Goal: Information Seeking & Learning: Learn about a topic

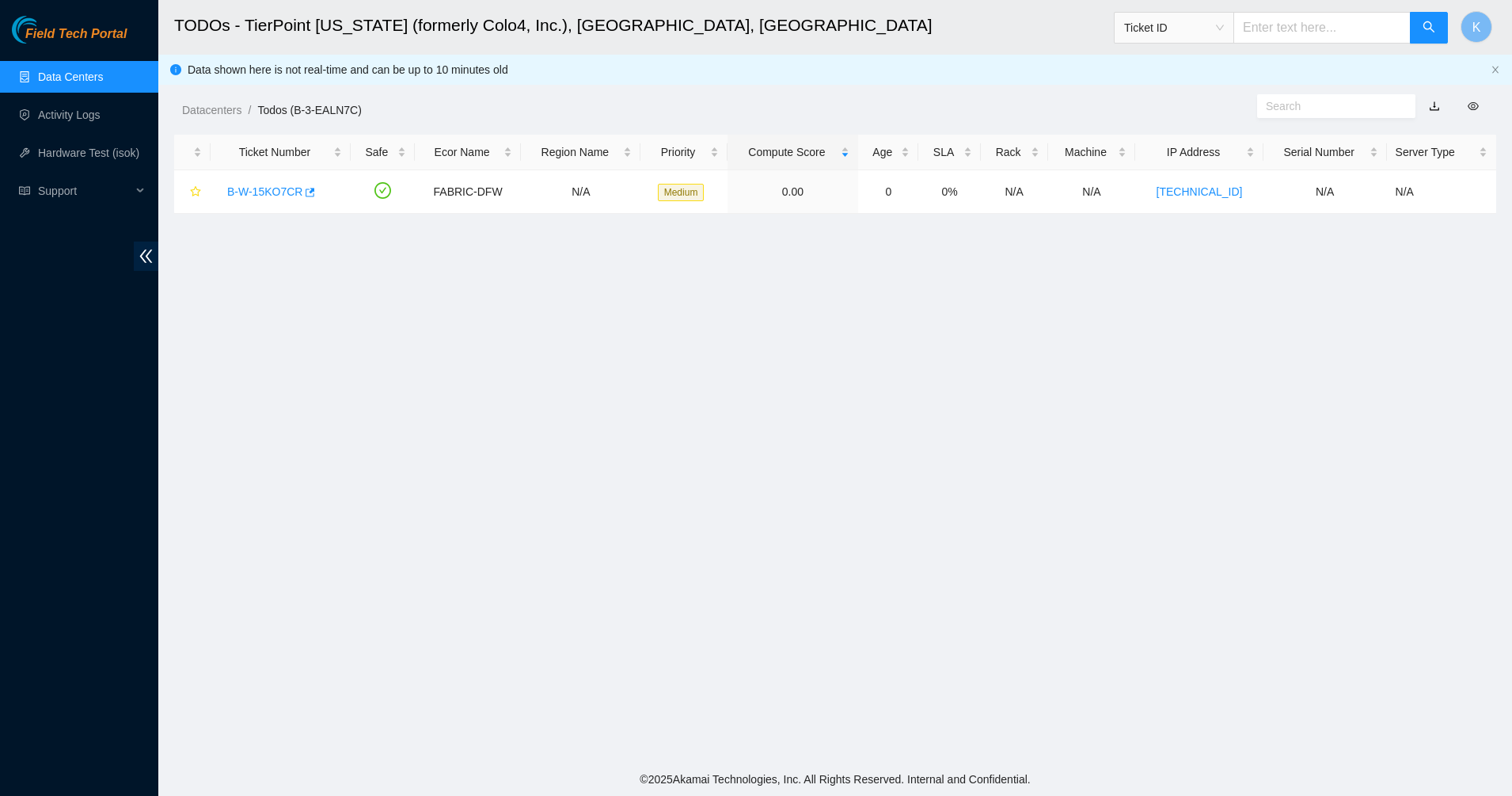
click at [53, 79] on link "Data Centers" at bounding box center [70, 76] width 65 height 13
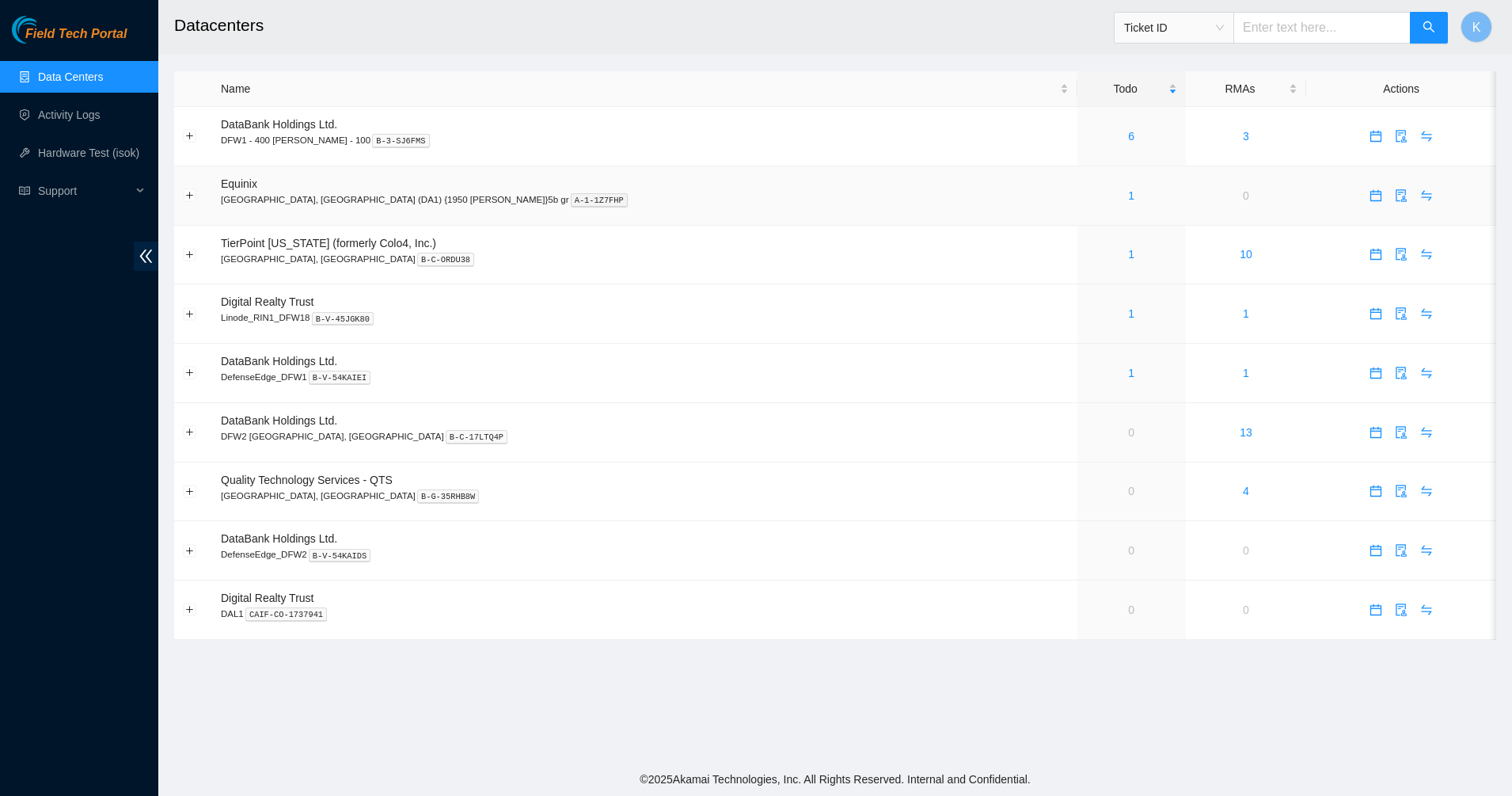
click at [1077, 184] on td "1" at bounding box center [1132, 196] width 109 height 59
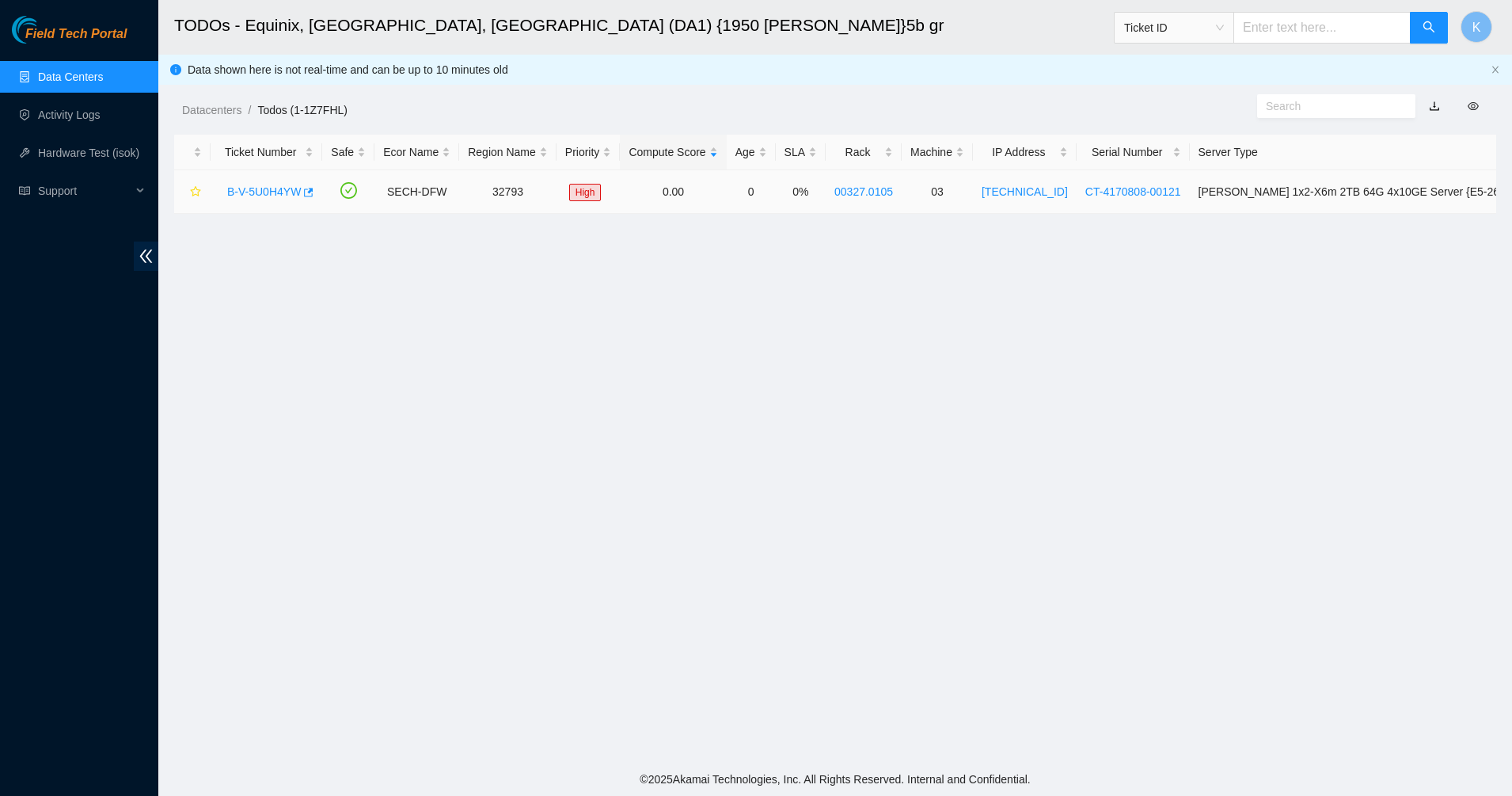
click at [252, 206] on td "B-V-5U0H4YW" at bounding box center [267, 192] width 112 height 43
click at [280, 181] on div "B-V-5U0H4YW" at bounding box center [266, 191] width 94 height 25
click at [275, 188] on link "B-V-5U0H4YW" at bounding box center [264, 191] width 74 height 13
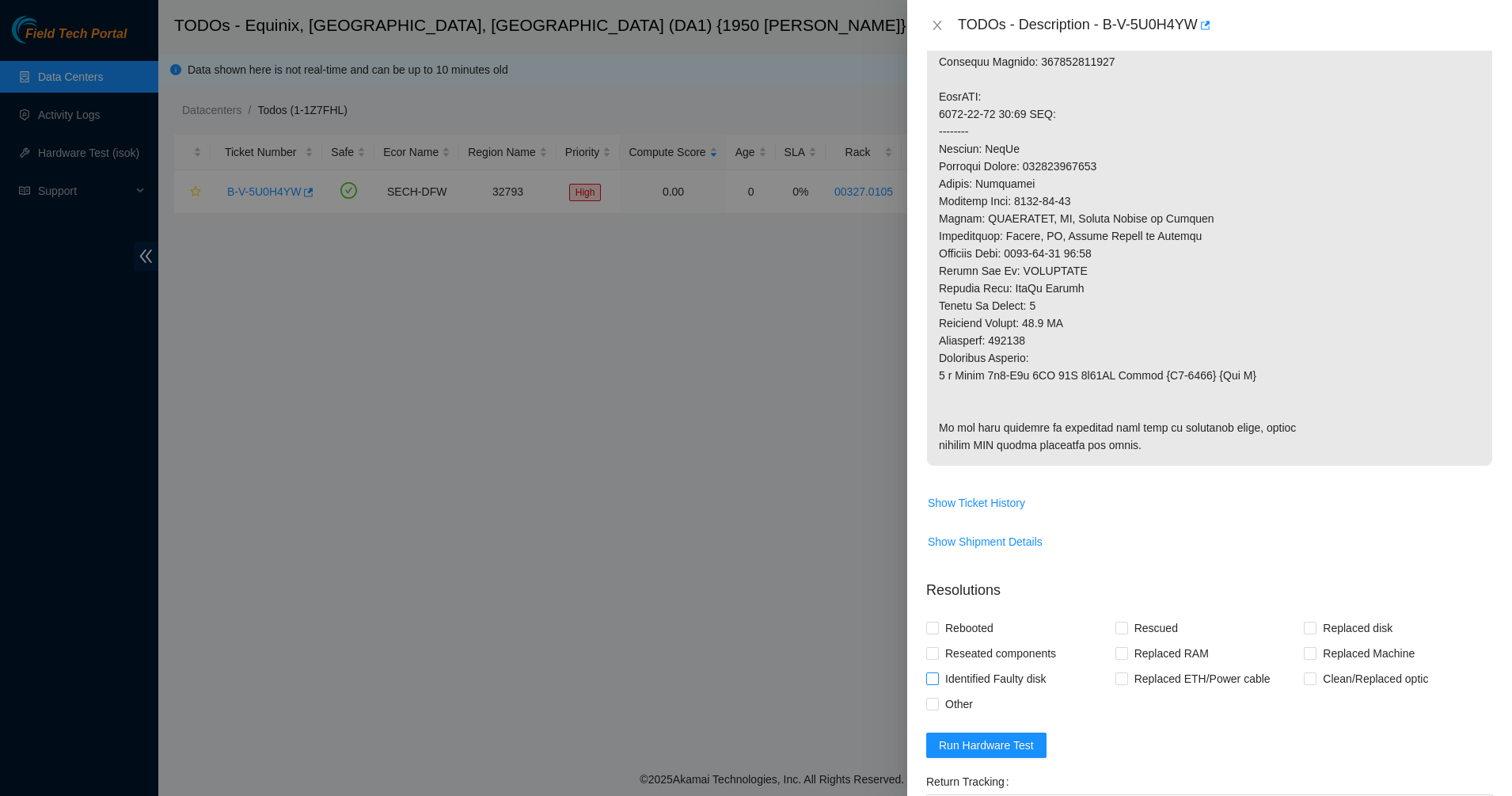
scroll to position [792, 0]
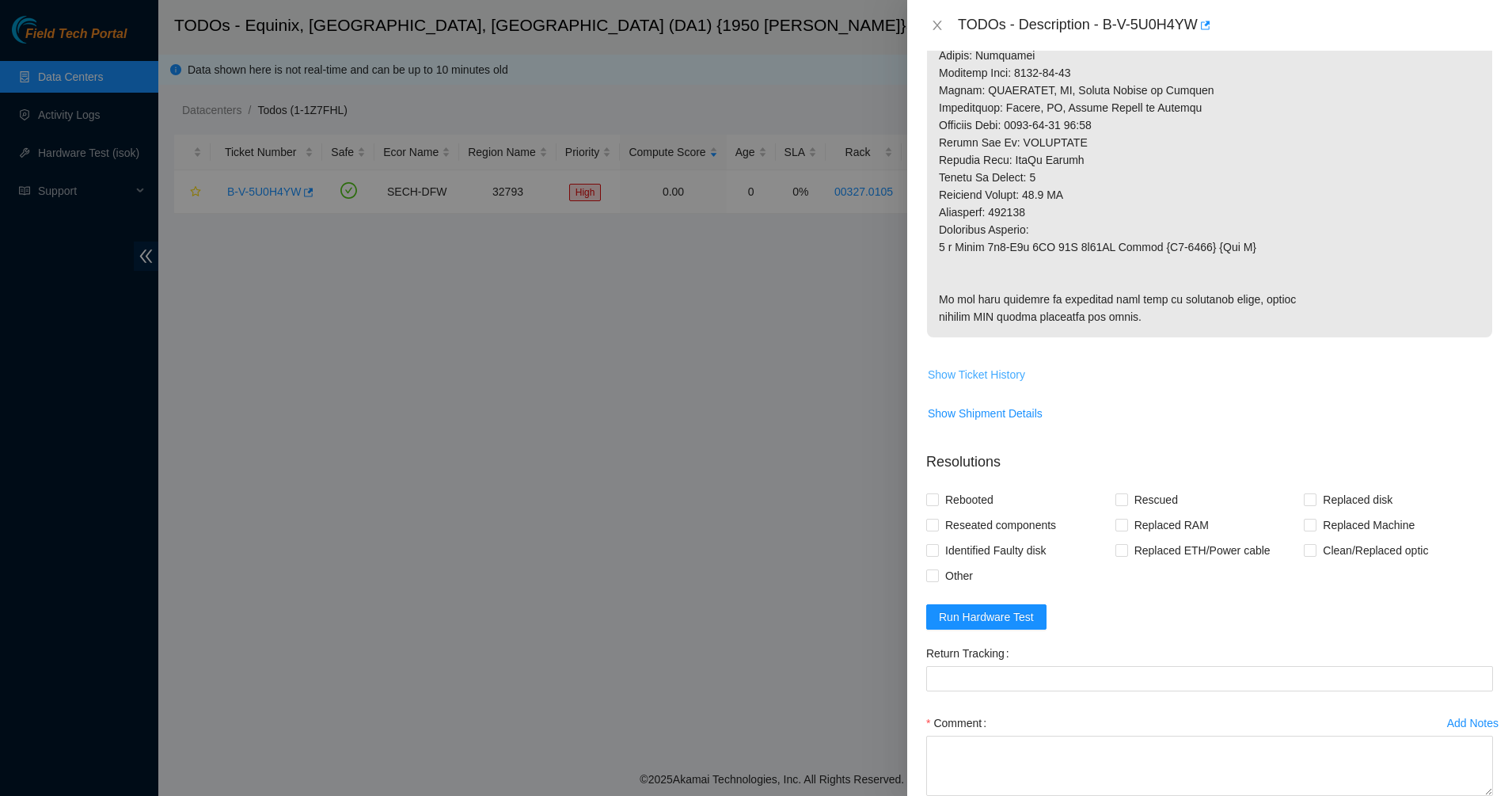
click at [987, 387] on button "Show Ticket History" at bounding box center [976, 375] width 99 height 25
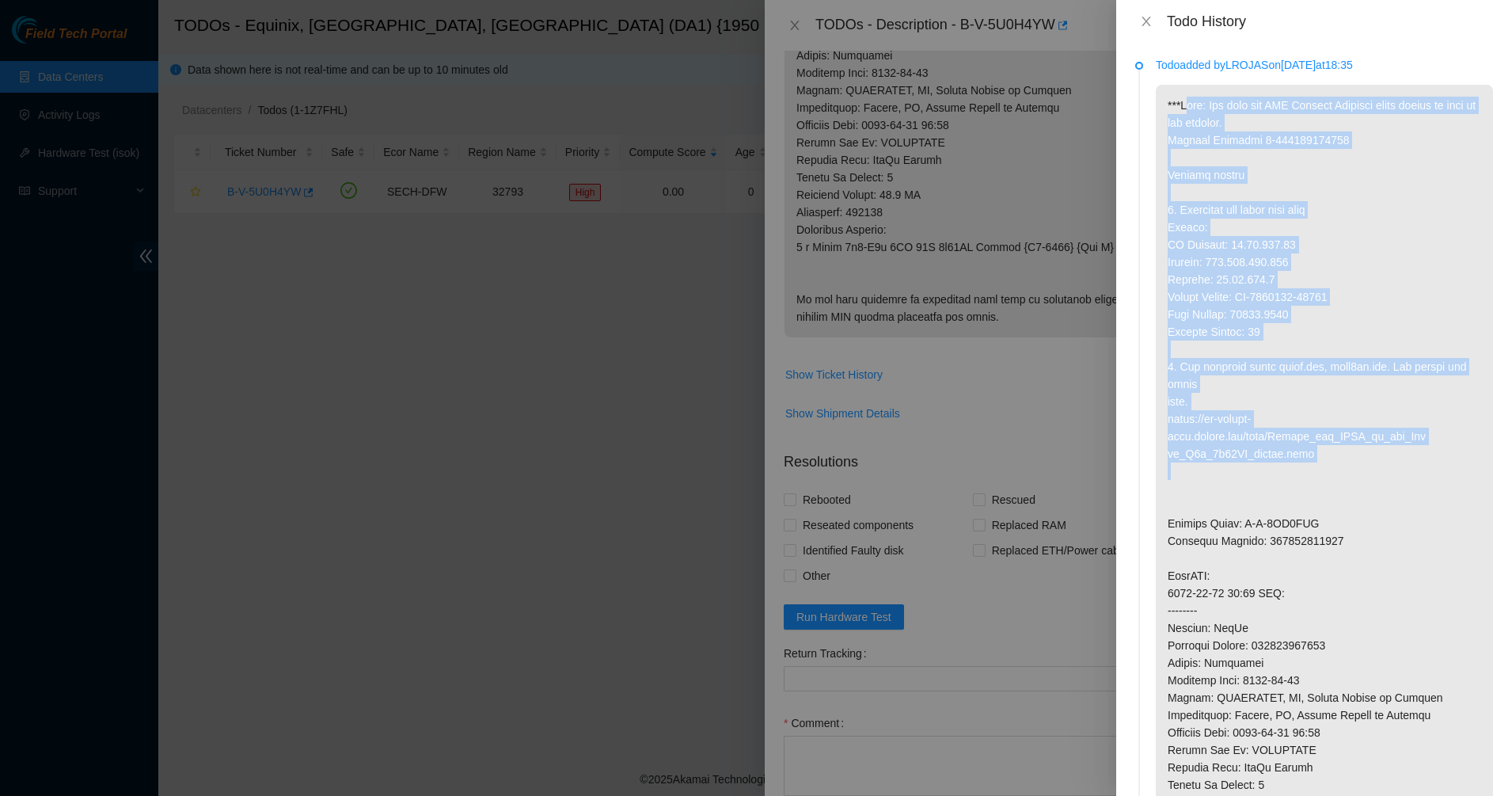
drag, startPoint x: 1209, startPoint y: 123, endPoint x: 1385, endPoint y: 487, distance: 404.3
click at [1385, 487] on p at bounding box center [1325, 532] width 338 height 895
drag, startPoint x: 1385, startPoint y: 487, endPoint x: 1326, endPoint y: 497, distance: 59.8
click at [1375, 487] on p at bounding box center [1325, 532] width 338 height 895
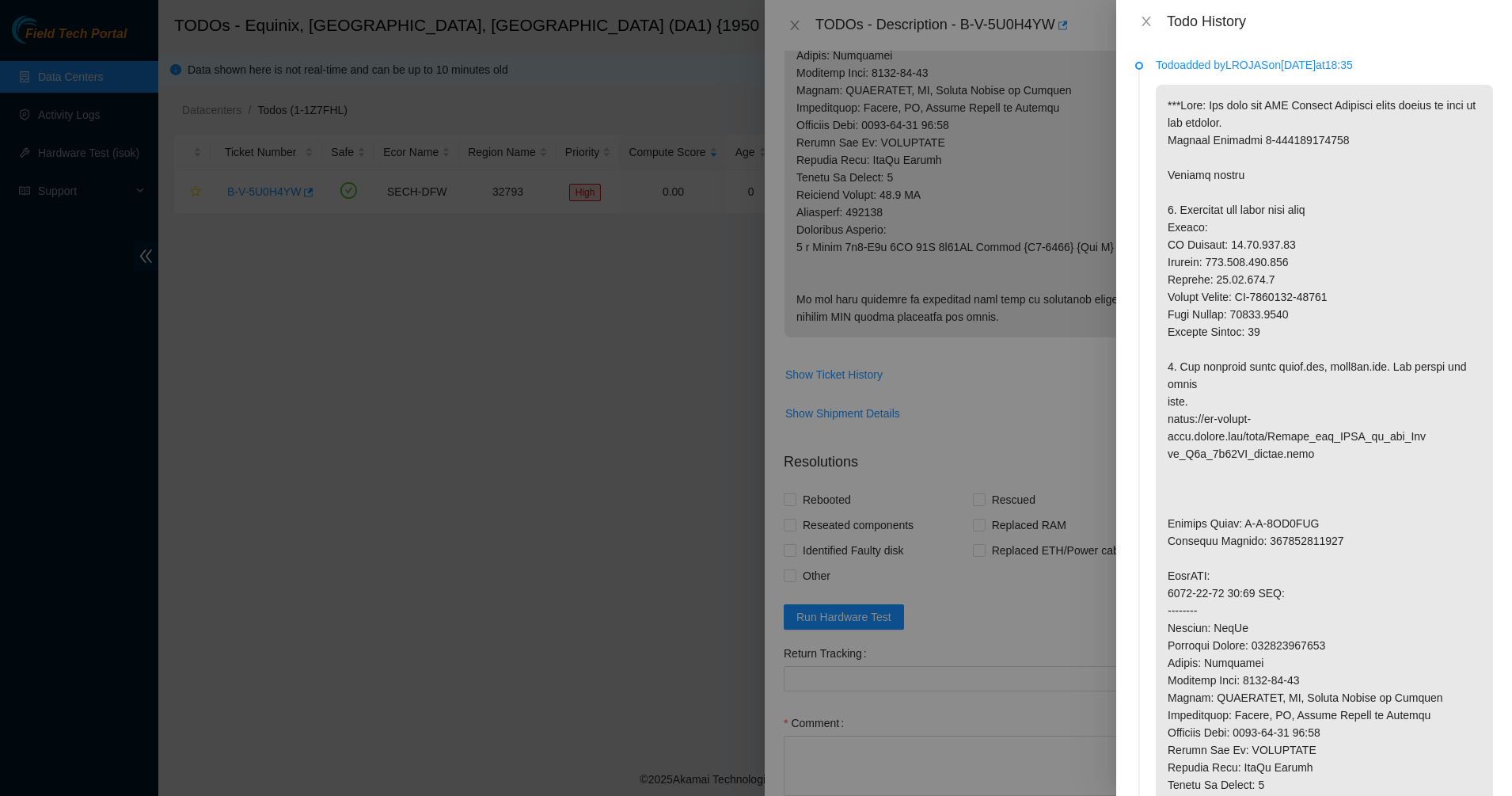
click at [1292, 503] on p at bounding box center [1325, 532] width 338 height 895
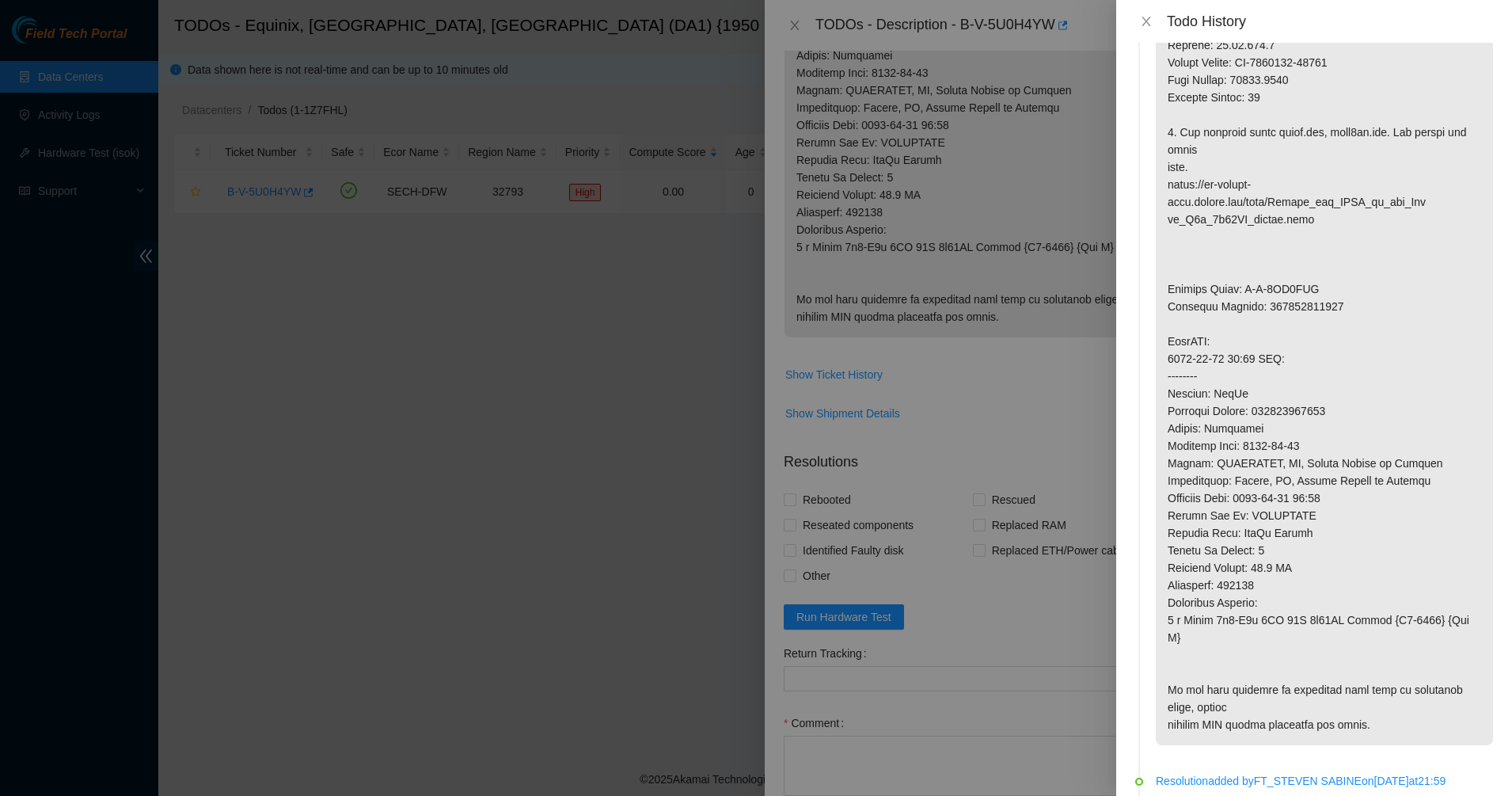
scroll to position [495, 0]
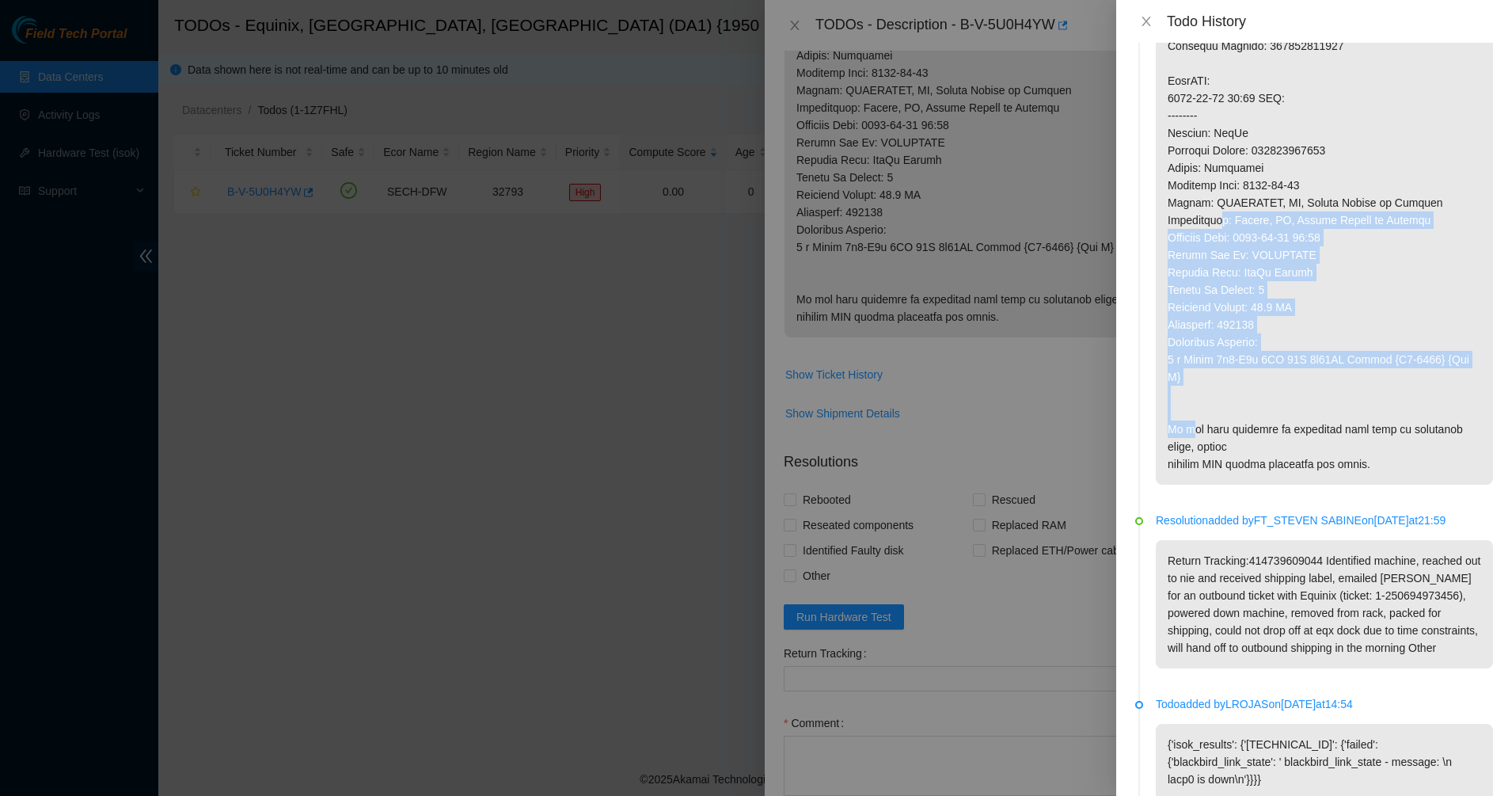
drag, startPoint x: 1199, startPoint y: 261, endPoint x: 1242, endPoint y: 450, distance: 193.8
click at [1242, 450] on p at bounding box center [1325, 37] width 338 height 895
click at [1242, 451] on p at bounding box center [1325, 37] width 338 height 895
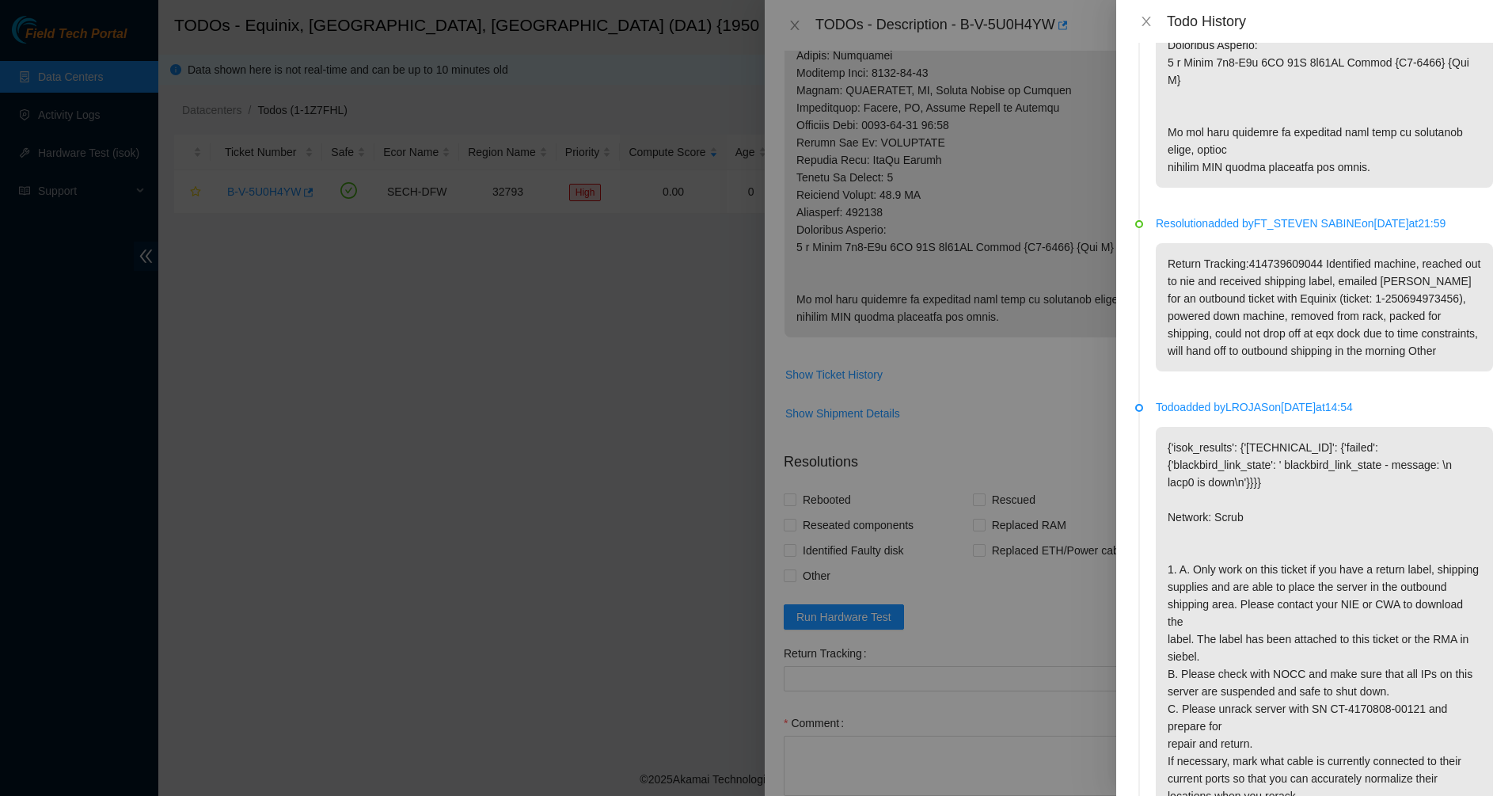
click at [1225, 371] on p "Return Tracking:414739609044 Identified machine, reached out to nie and receive…" at bounding box center [1325, 307] width 338 height 128
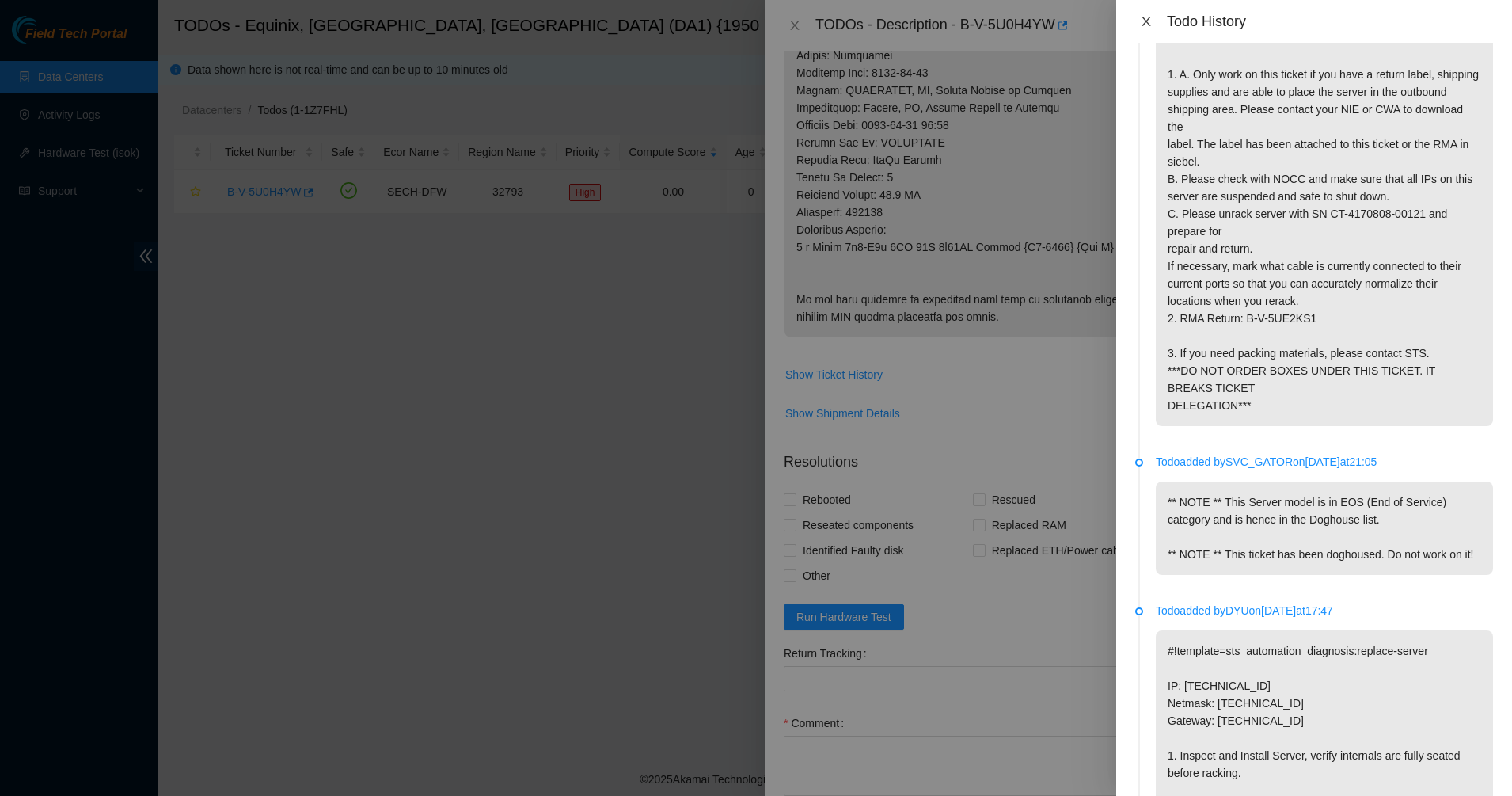
click at [1141, 14] on button "Close" at bounding box center [1146, 22] width 23 height 15
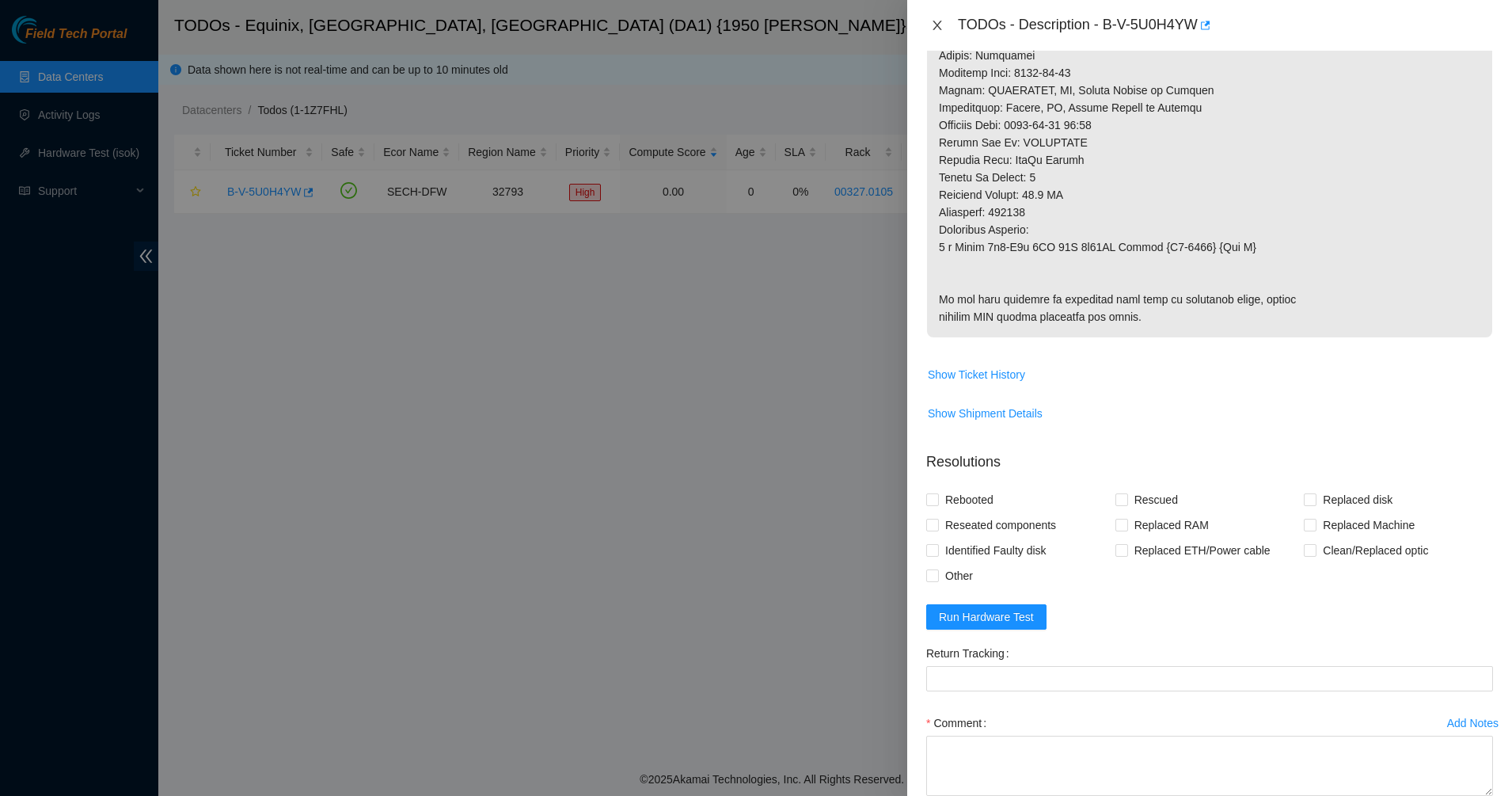
click at [937, 21] on icon "close" at bounding box center [937, 25] width 13 height 13
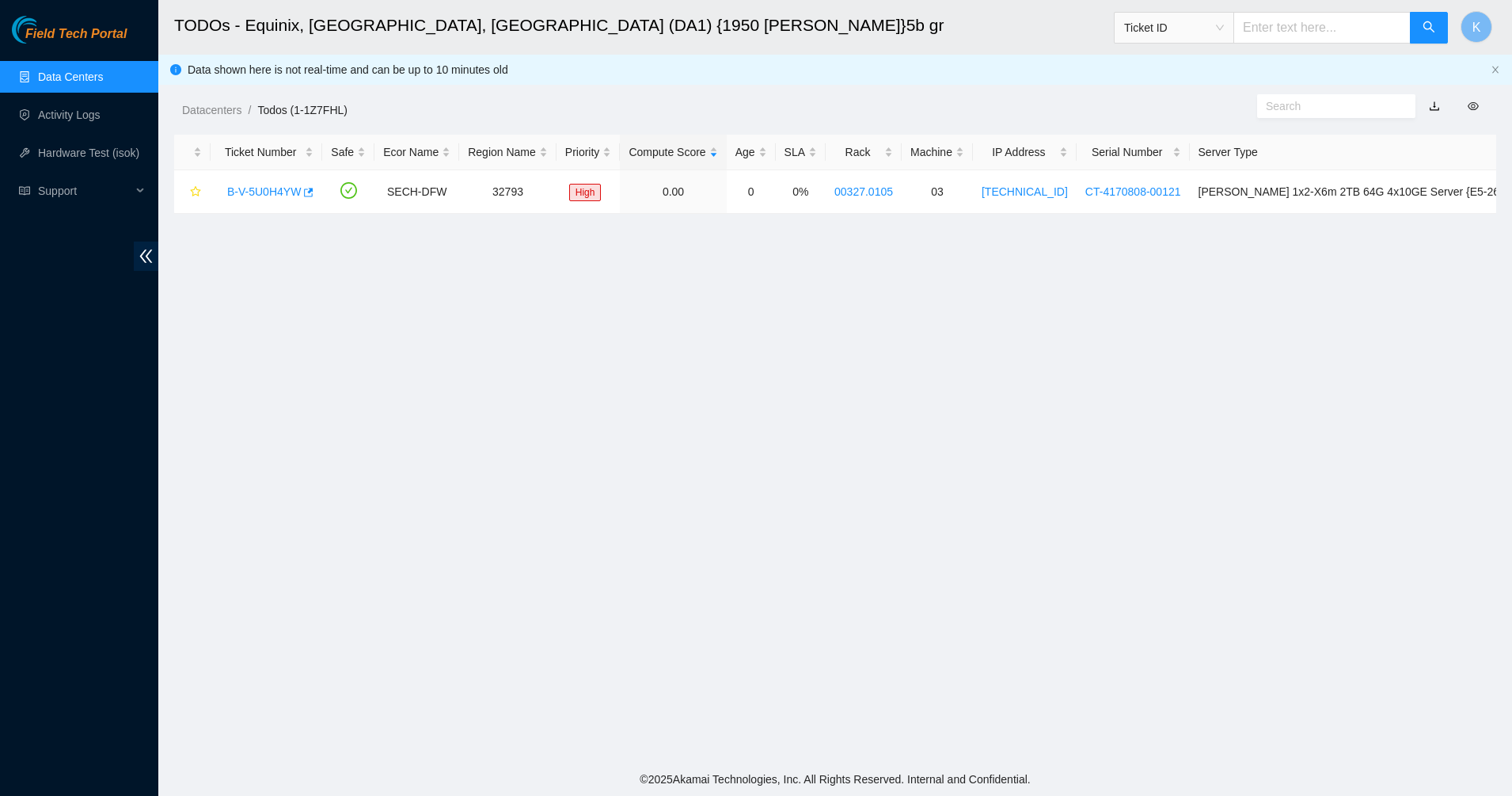
scroll to position [273, 0]
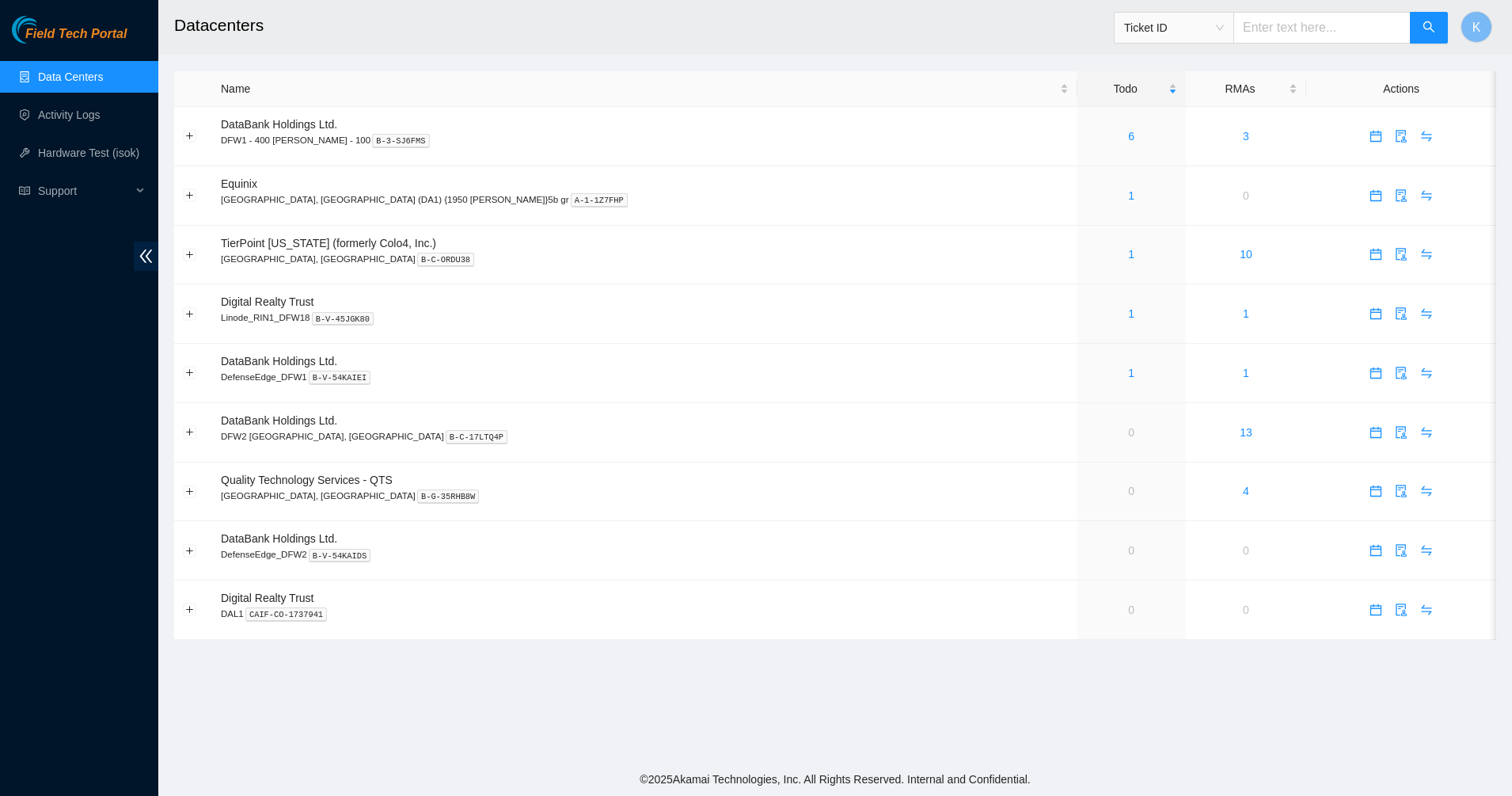
click at [50, 74] on link "Data Centers" at bounding box center [70, 76] width 65 height 13
click at [53, 72] on link "Data Centers" at bounding box center [70, 76] width 65 height 13
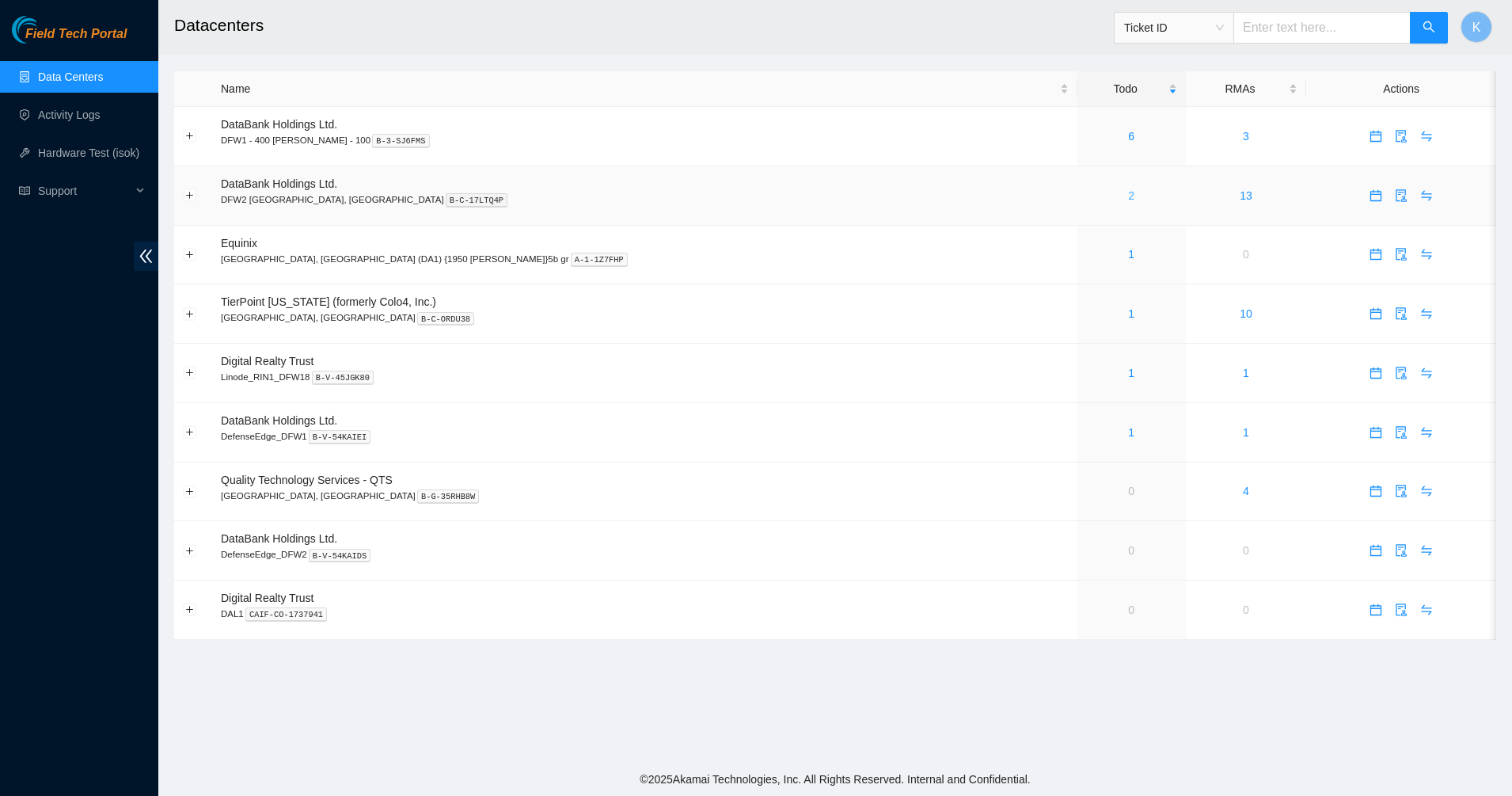
click at [1128, 194] on link "2" at bounding box center [1132, 195] width 7 height 13
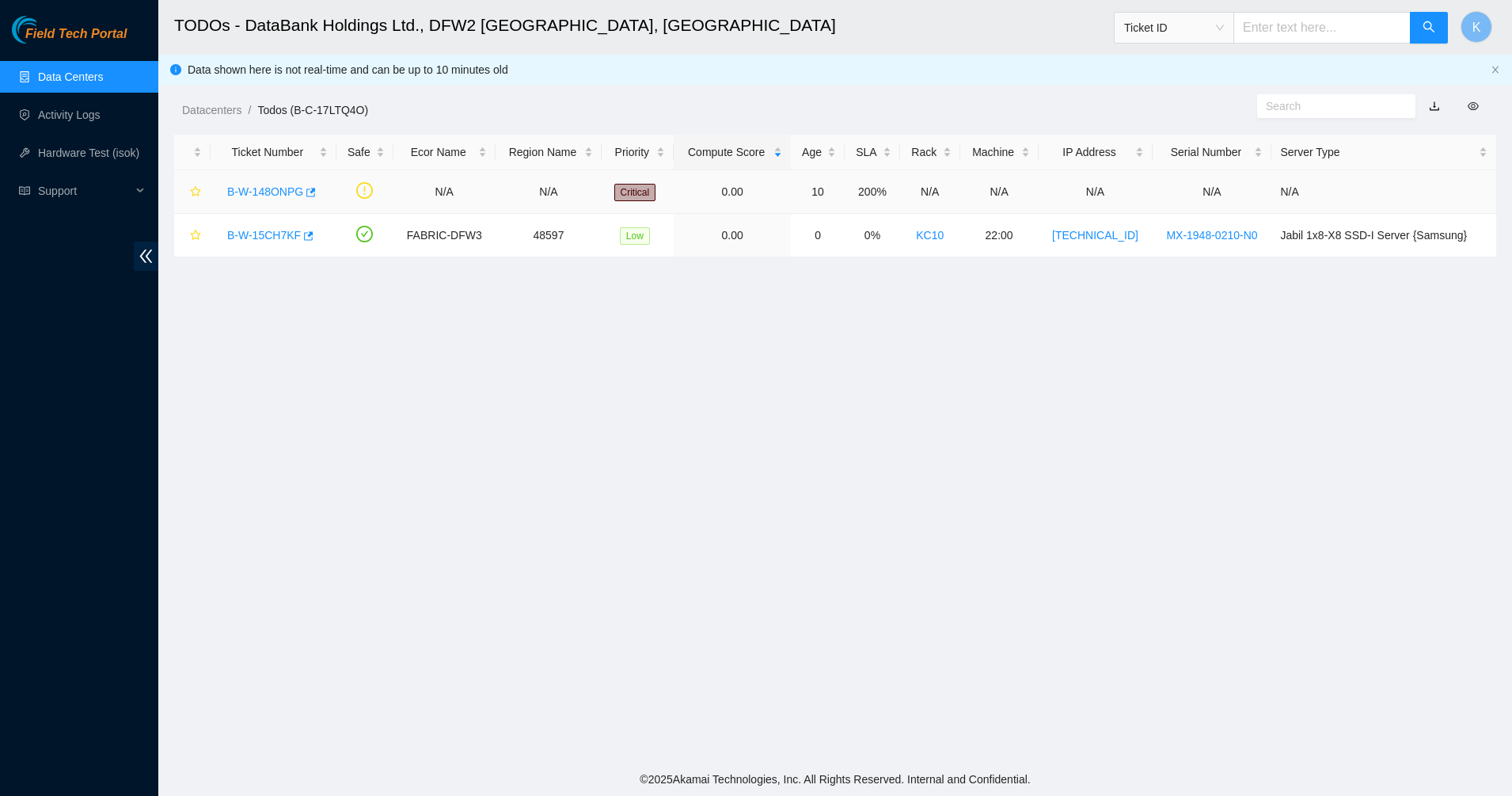
click at [256, 190] on link "B-W-148ONPG" at bounding box center [265, 191] width 76 height 13
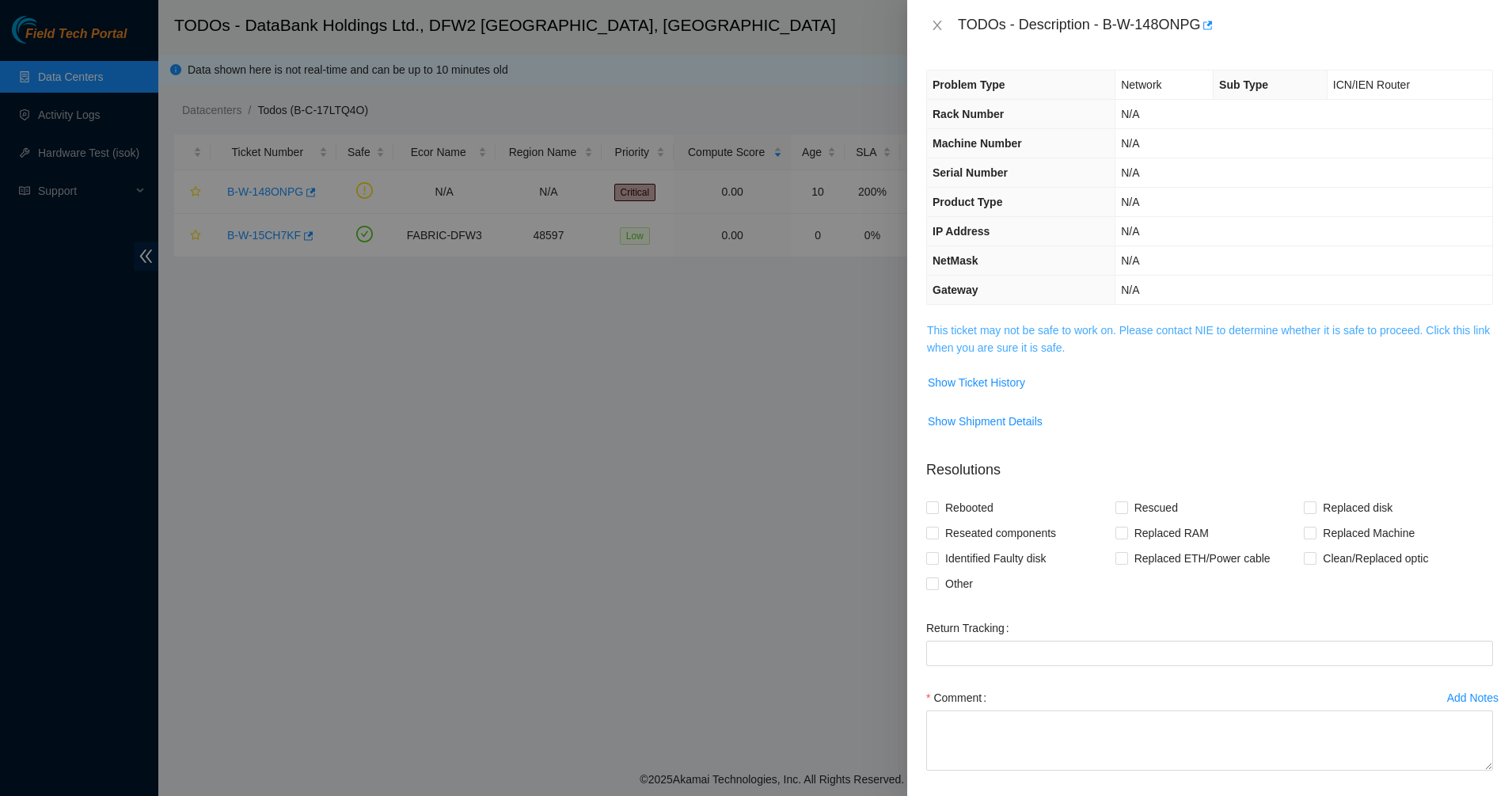
click at [955, 323] on span "This ticket may not be safe to work on. Please contact NIE to determine whether…" at bounding box center [1209, 339] width 565 height 35
click at [955, 329] on link "This ticket may not be safe to work on. Please contact NIE to determine whether…" at bounding box center [1209, 339] width 563 height 30
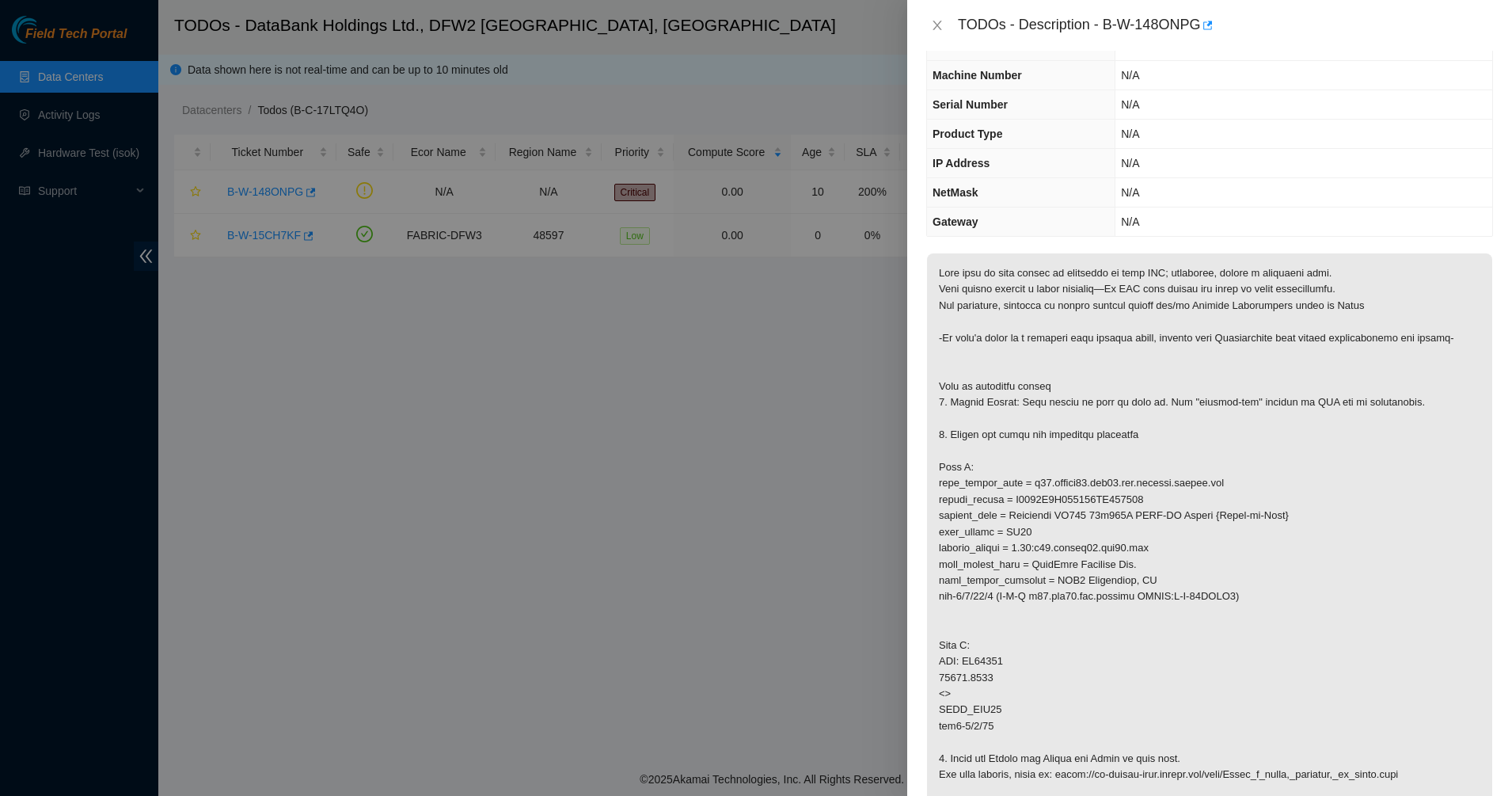
scroll to position [99, 0]
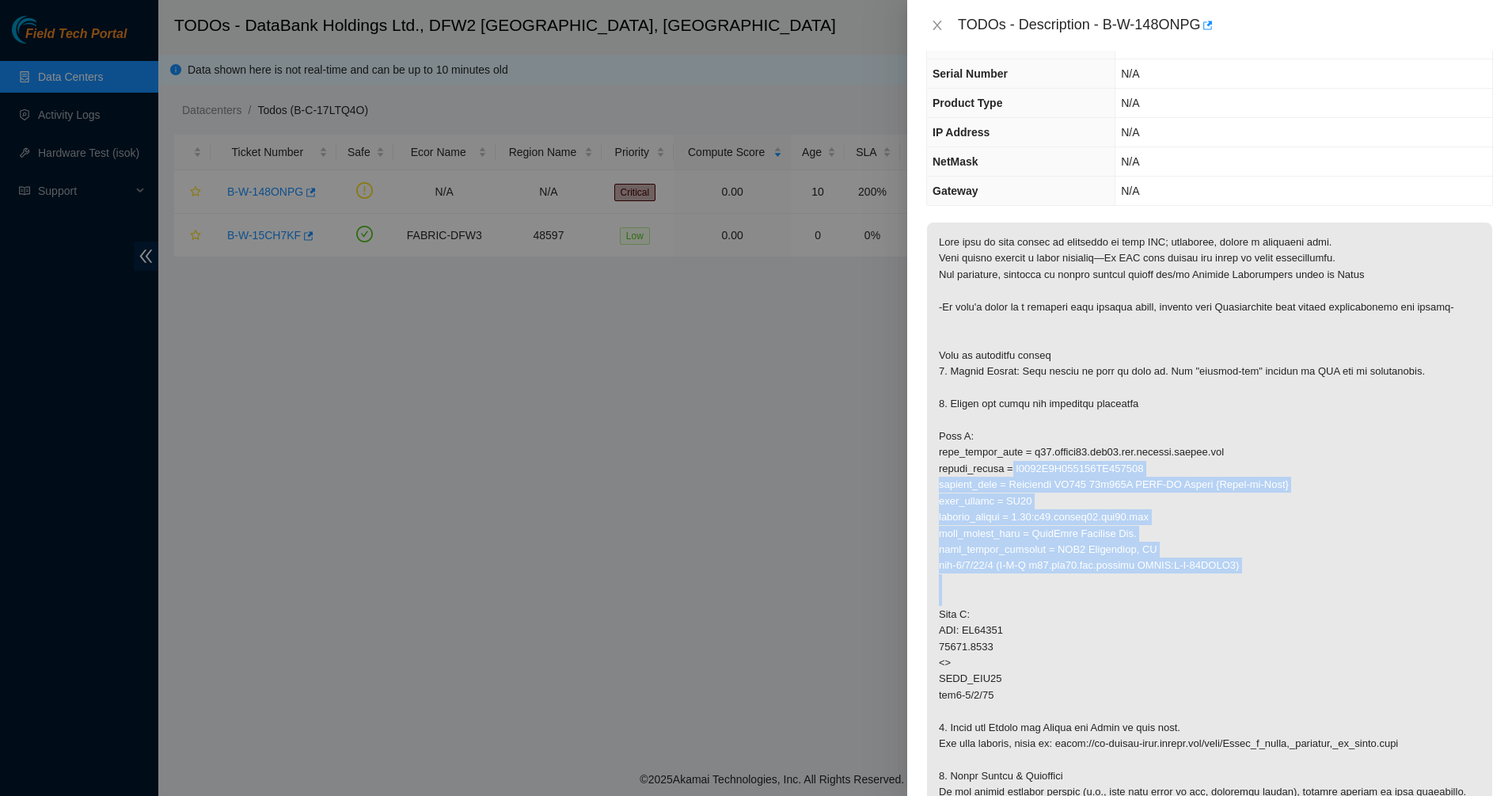
drag, startPoint x: 1011, startPoint y: 462, endPoint x: 1131, endPoint y: 585, distance: 171.8
click at [1131, 585] on p at bounding box center [1209, 582] width 565 height 719
drag, startPoint x: 1131, startPoint y: 585, endPoint x: 1134, endPoint y: 594, distance: 9.5
click at [1134, 594] on p at bounding box center [1209, 582] width 565 height 719
click at [1123, 595] on p at bounding box center [1209, 582] width 565 height 719
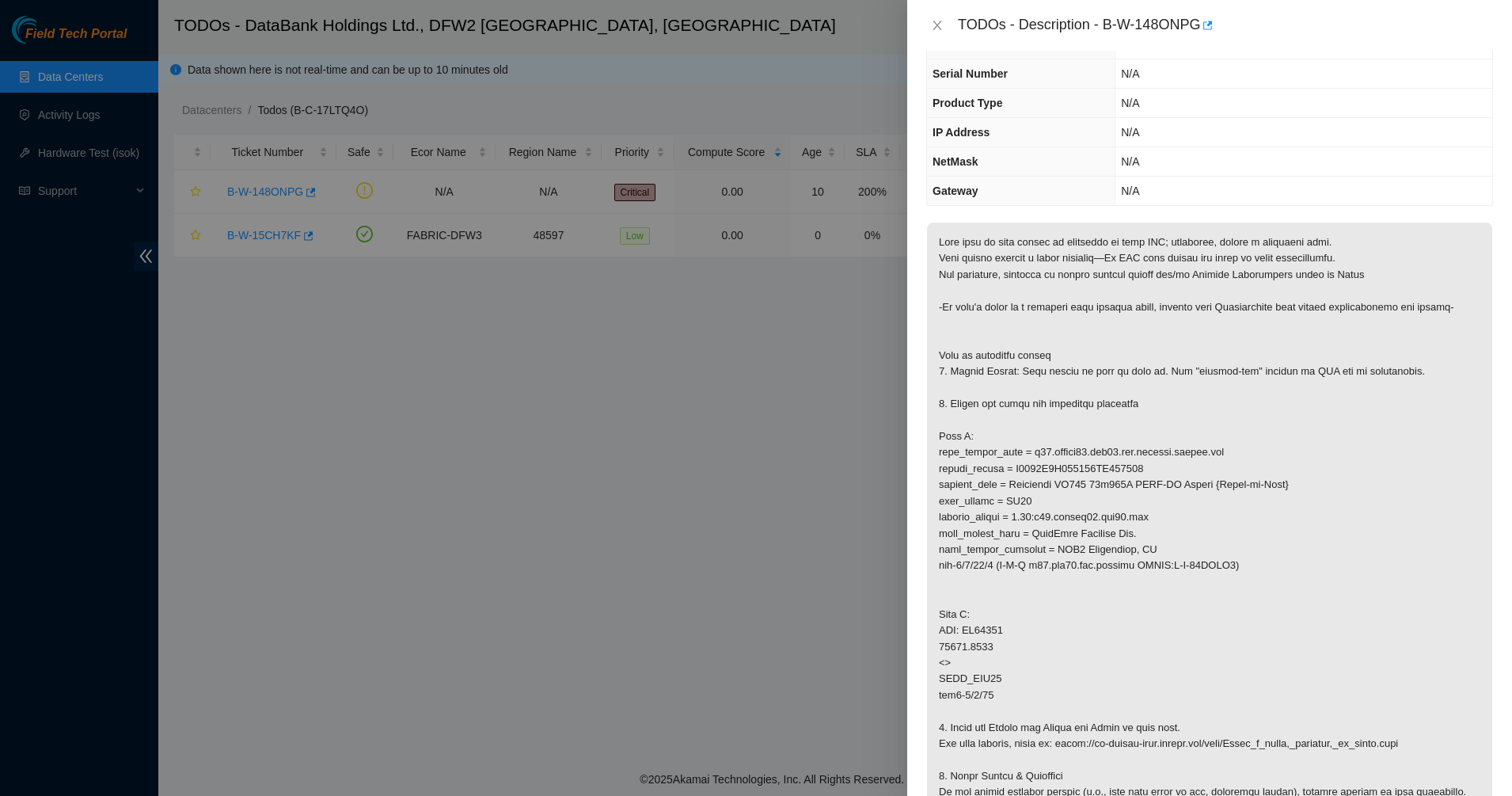
click at [1047, 620] on p at bounding box center [1209, 582] width 565 height 719
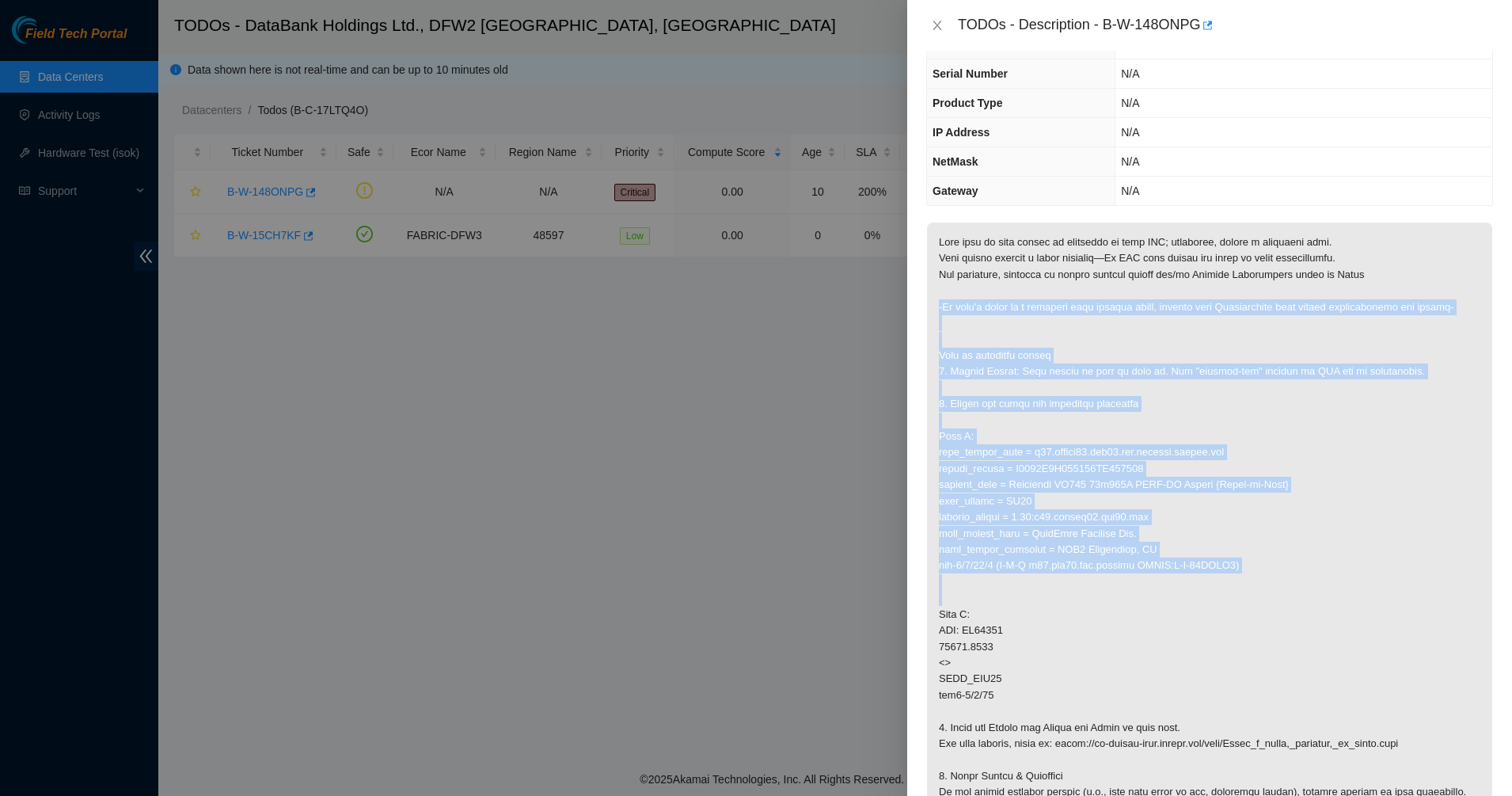
drag, startPoint x: 989, startPoint y: 520, endPoint x: 929, endPoint y: 279, distance: 248.4
click at [929, 279] on p at bounding box center [1209, 582] width 565 height 719
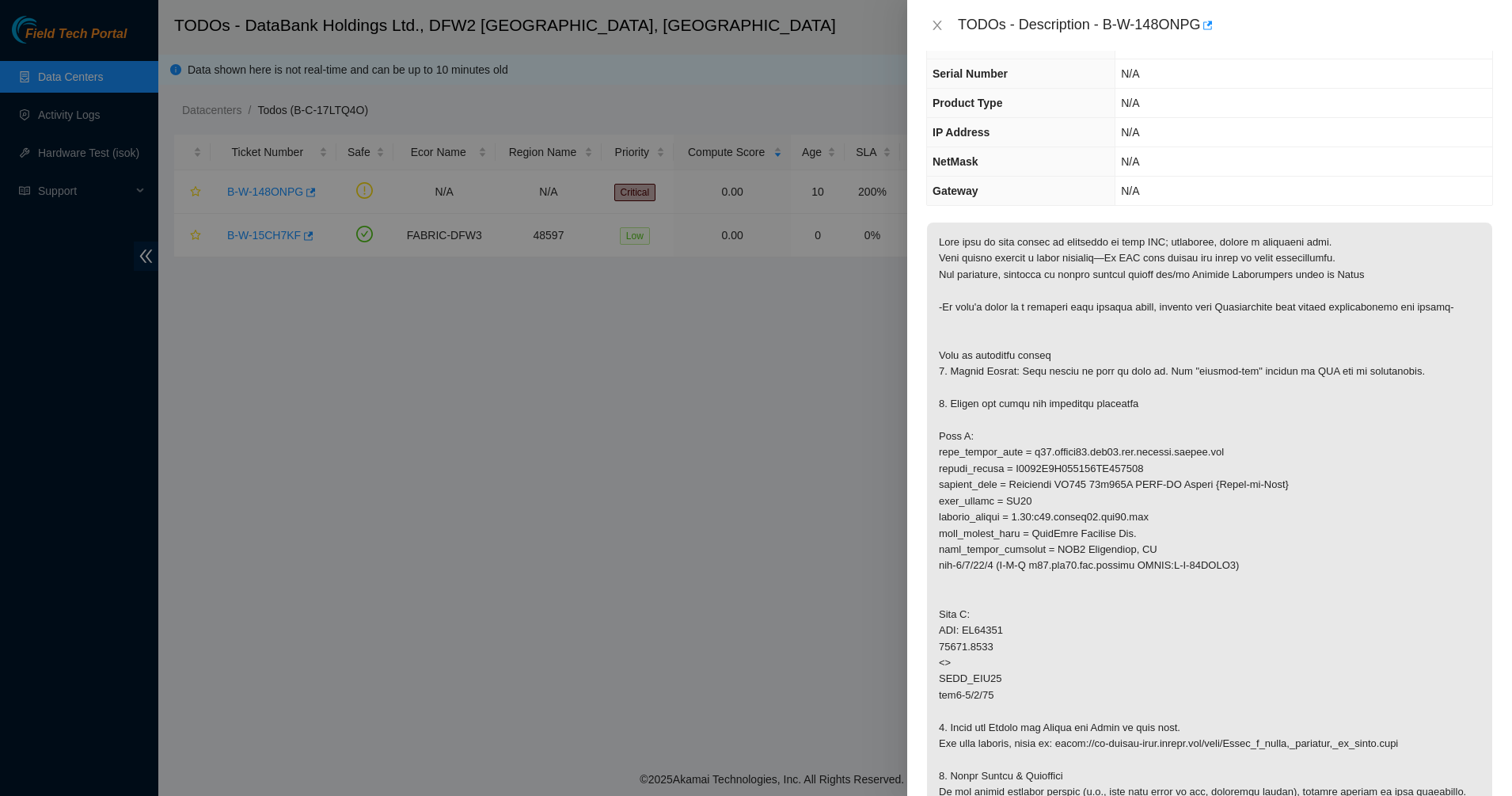
drag, startPoint x: 929, startPoint y: 279, endPoint x: 934, endPoint y: 257, distance: 22.6
click at [934, 257] on p at bounding box center [1209, 582] width 565 height 719
click at [937, 21] on icon "close" at bounding box center [937, 25] width 13 height 13
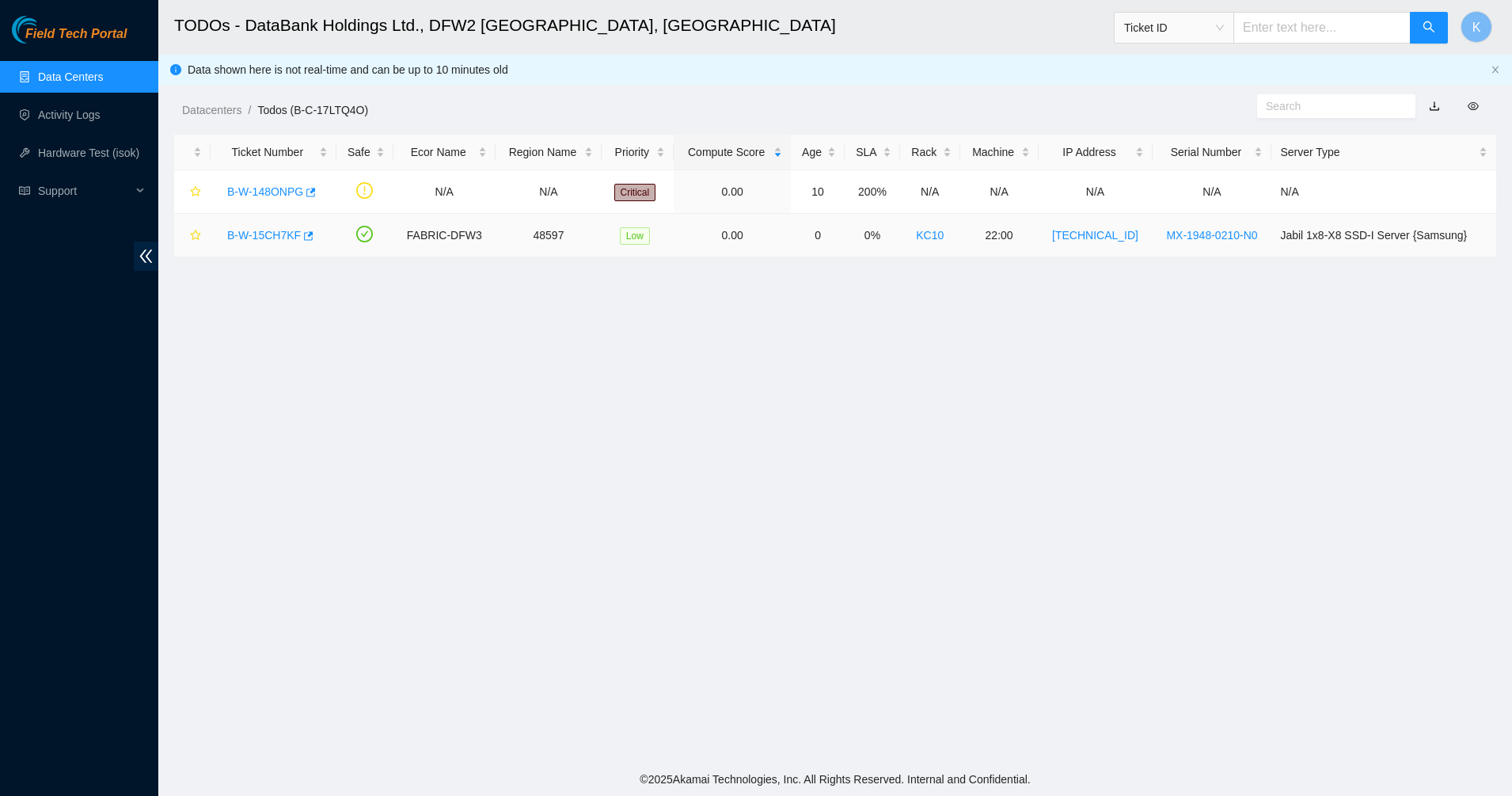
scroll to position [134, 0]
click at [255, 237] on link "B-W-15CH7KF" at bounding box center [264, 235] width 74 height 13
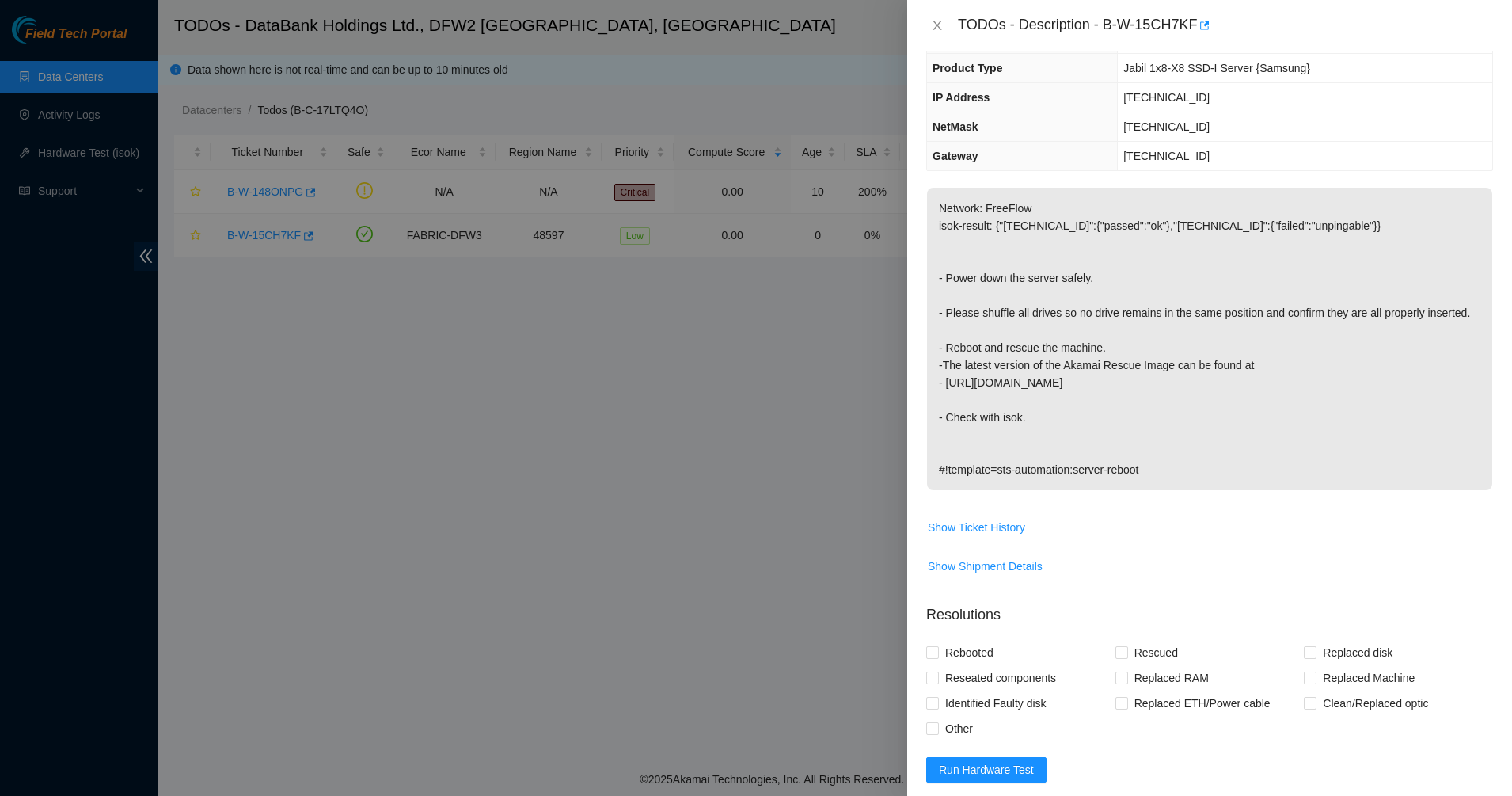
scroll to position [99, 0]
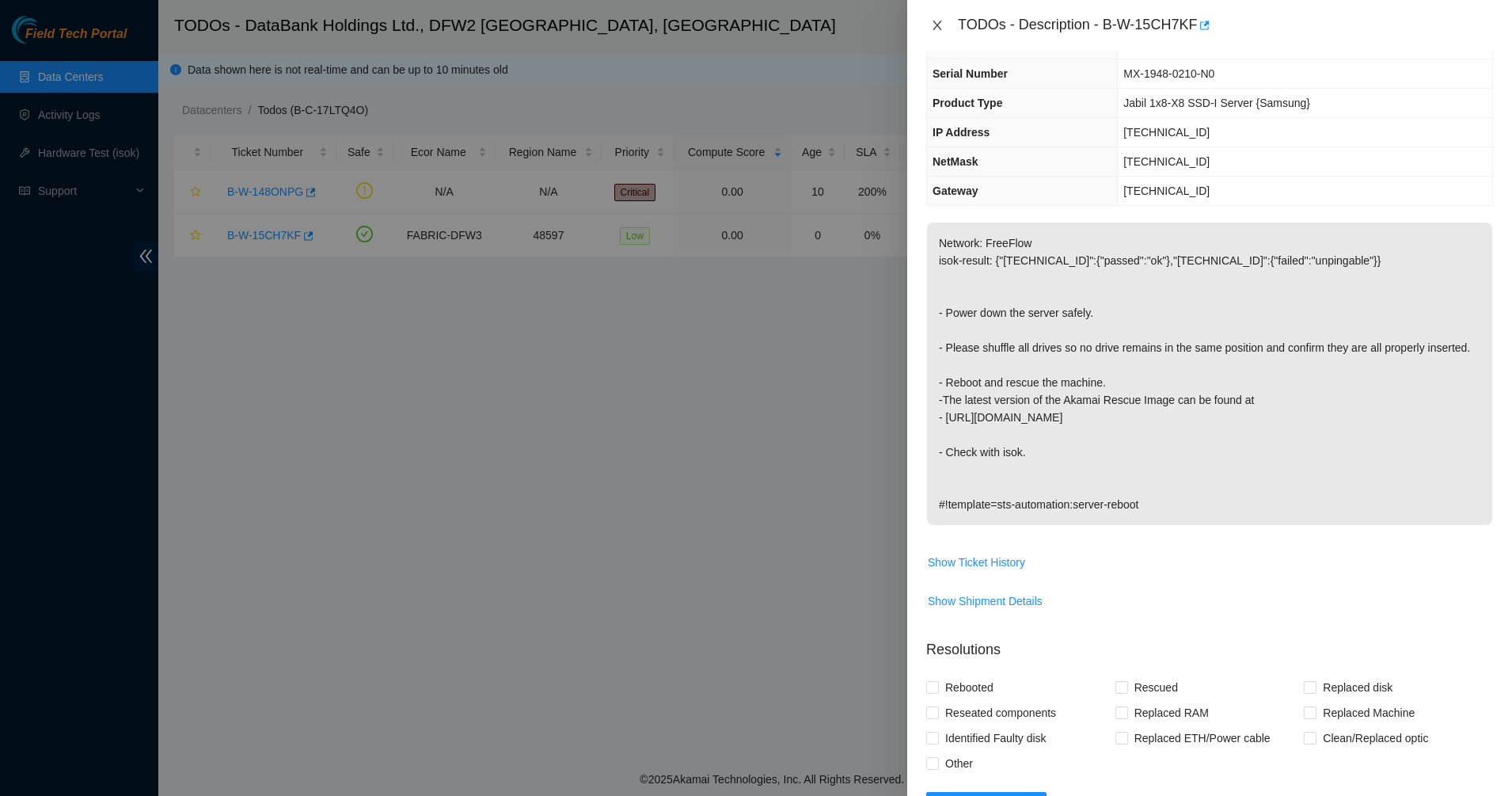
click at [939, 23] on icon "close" at bounding box center [937, 25] width 13 height 13
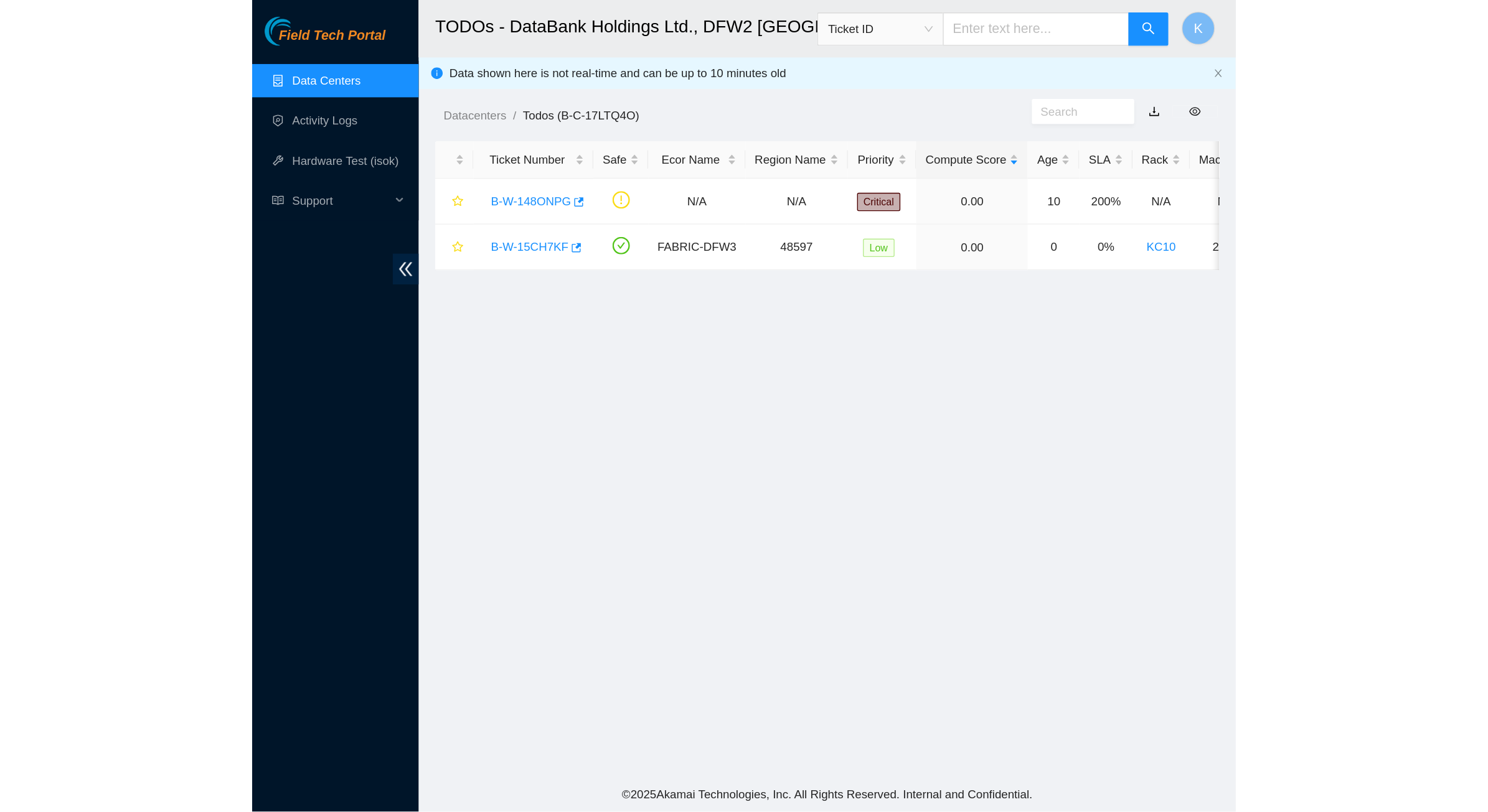
scroll to position [29, 0]
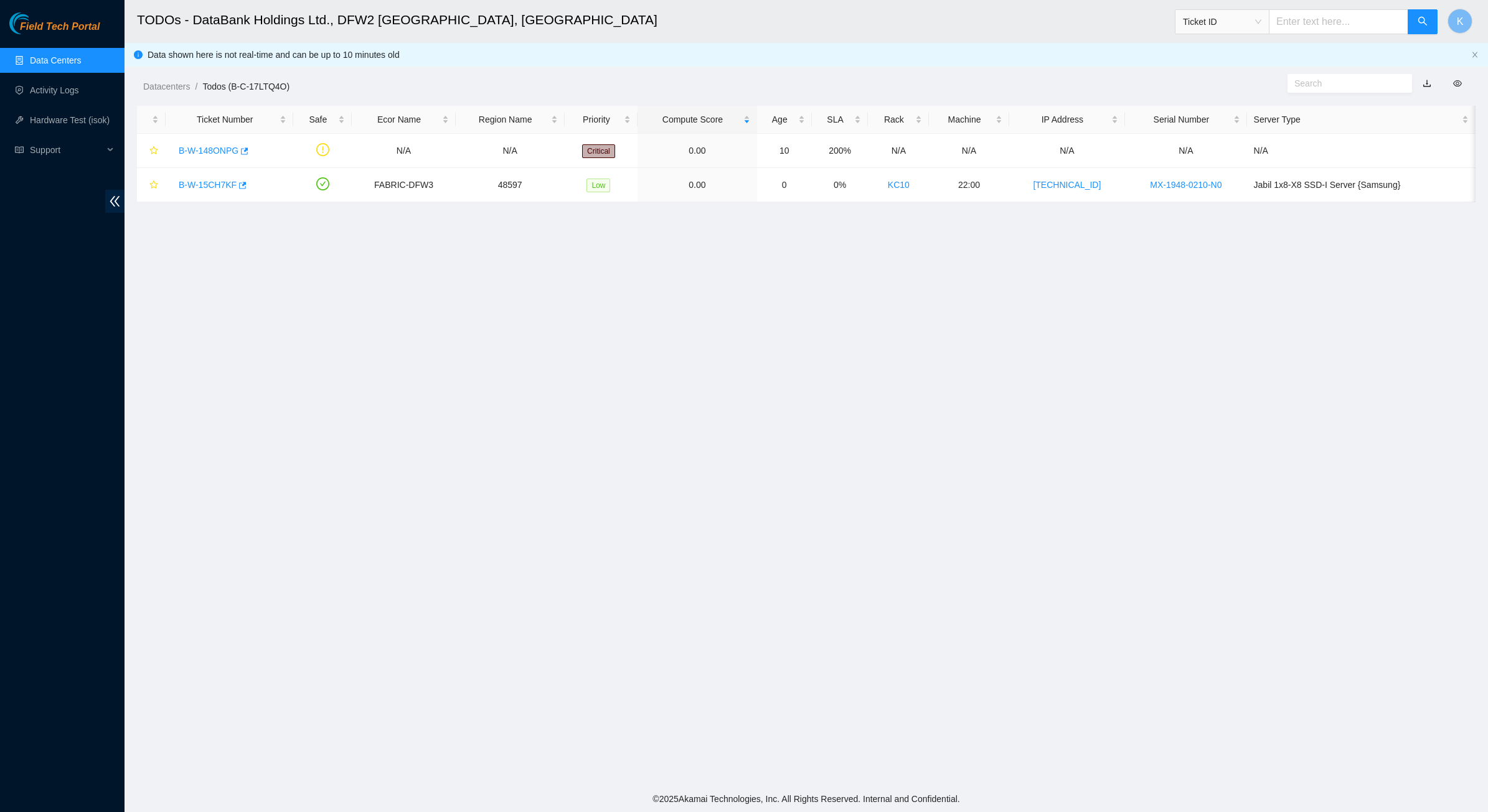
click at [72, 55] on link "Data Centers" at bounding box center [55, 60] width 51 height 10
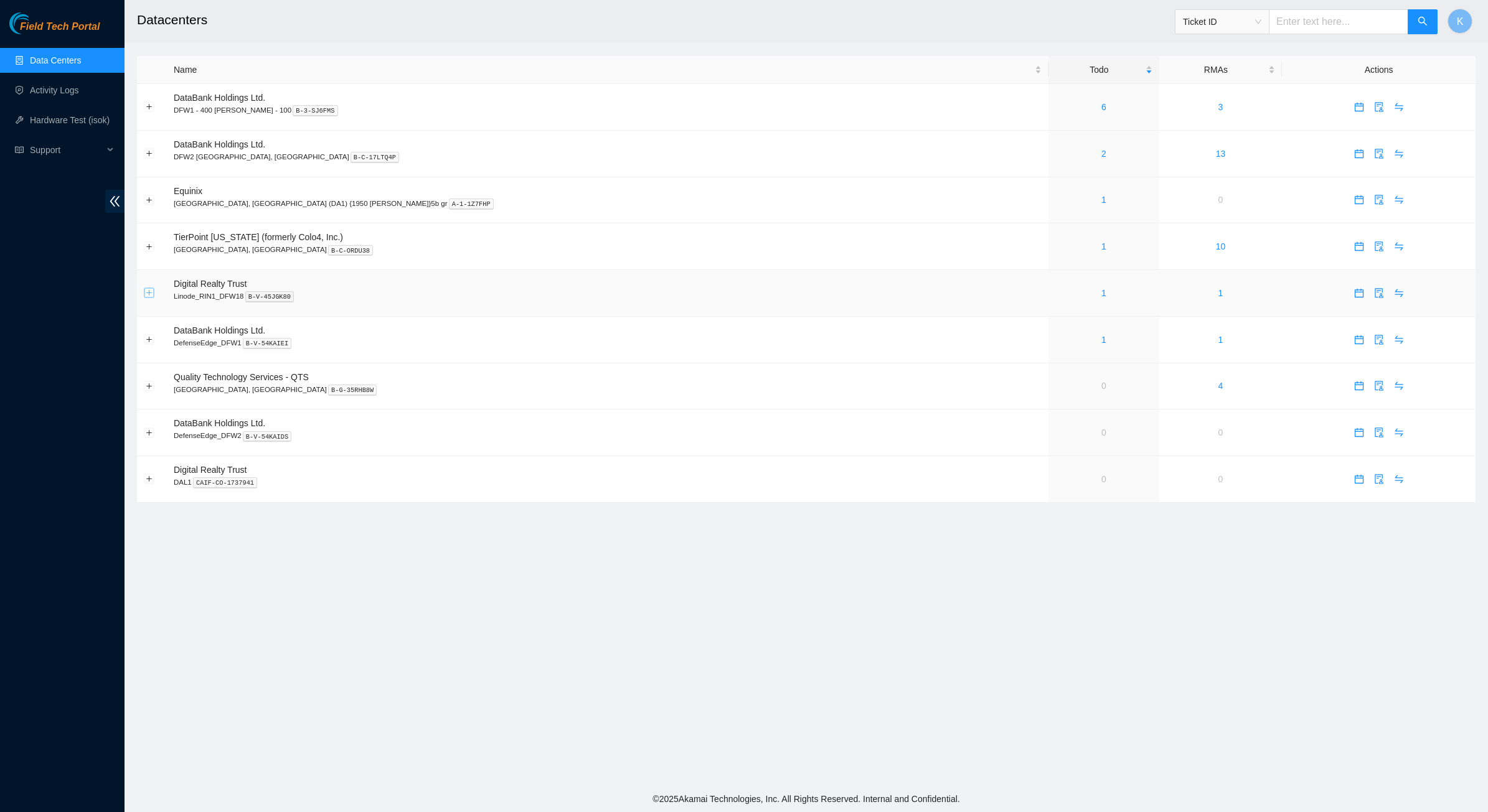
click at [152, 298] on button "Expand row" at bounding box center [149, 293] width 10 height 10
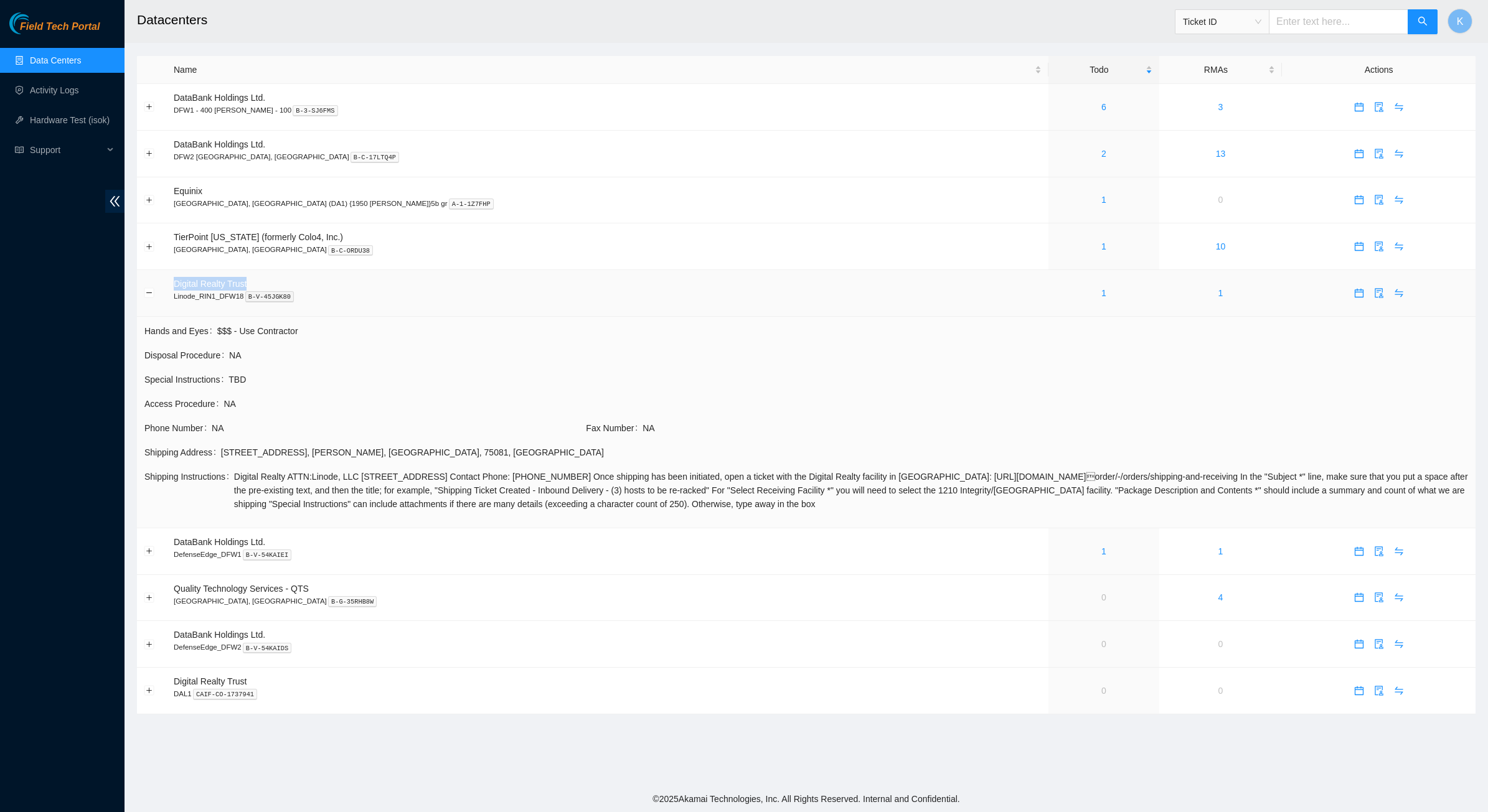
drag, startPoint x: 253, startPoint y: 284, endPoint x: 175, endPoint y: 288, distance: 78.1
click at [175, 288] on td "Digital Realty Trust Linode_RIN1_DFW18 B-V-45JGK80" at bounding box center [607, 293] width 881 height 47
copy span "Digital Realty Trust"
drag, startPoint x: 175, startPoint y: 298, endPoint x: 238, endPoint y: 305, distance: 63.4
click at [238, 305] on td "Digital Realty Trust Linode_RIN1_DFW18 B-V-45JGK80" at bounding box center [607, 293] width 881 height 47
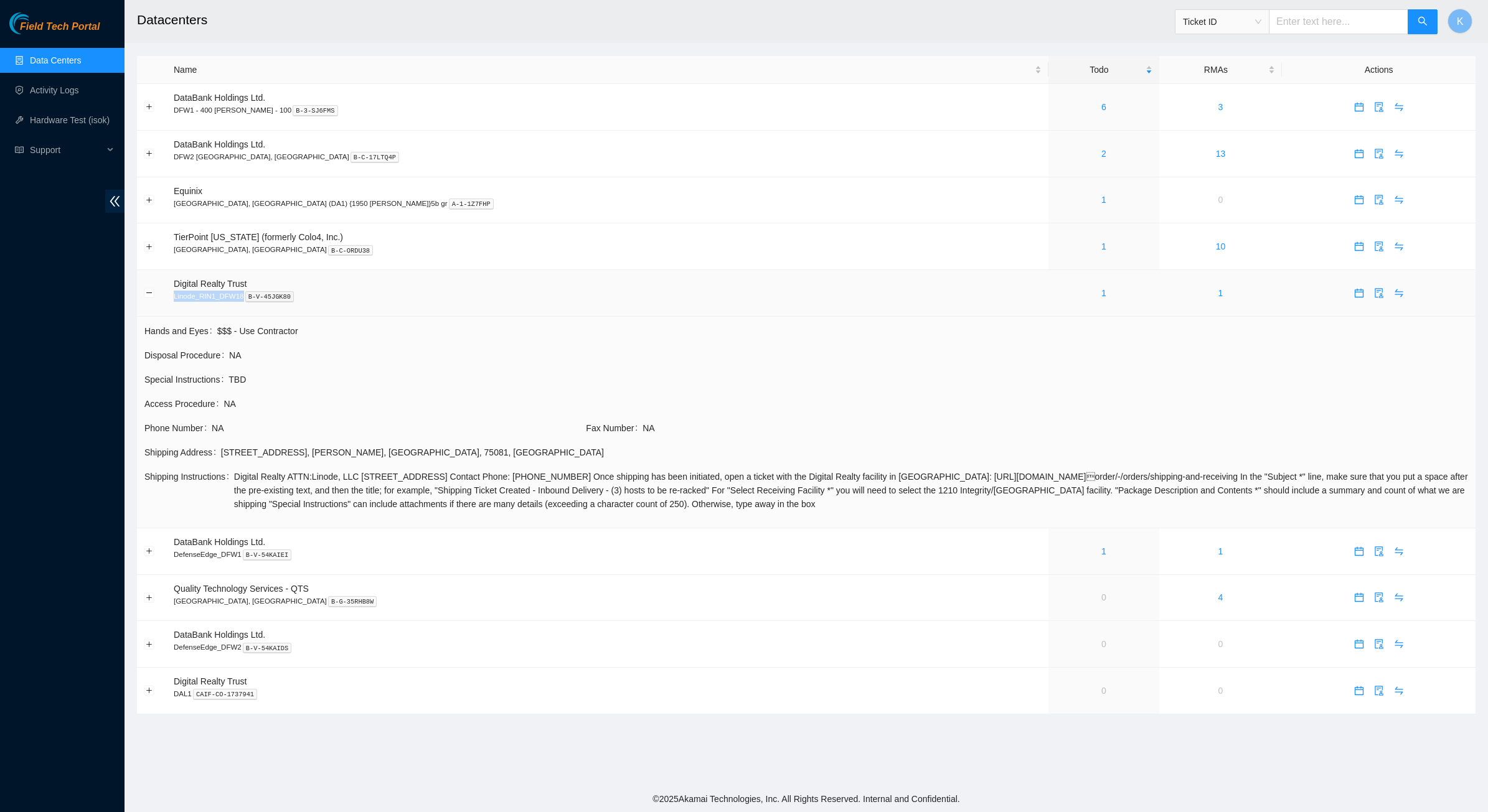
copy p "Linode_RIN1_DFW18"
click at [41, 62] on link "Data Centers" at bounding box center [55, 60] width 51 height 10
click at [65, 55] on link "Data Centers" at bounding box center [55, 60] width 51 height 10
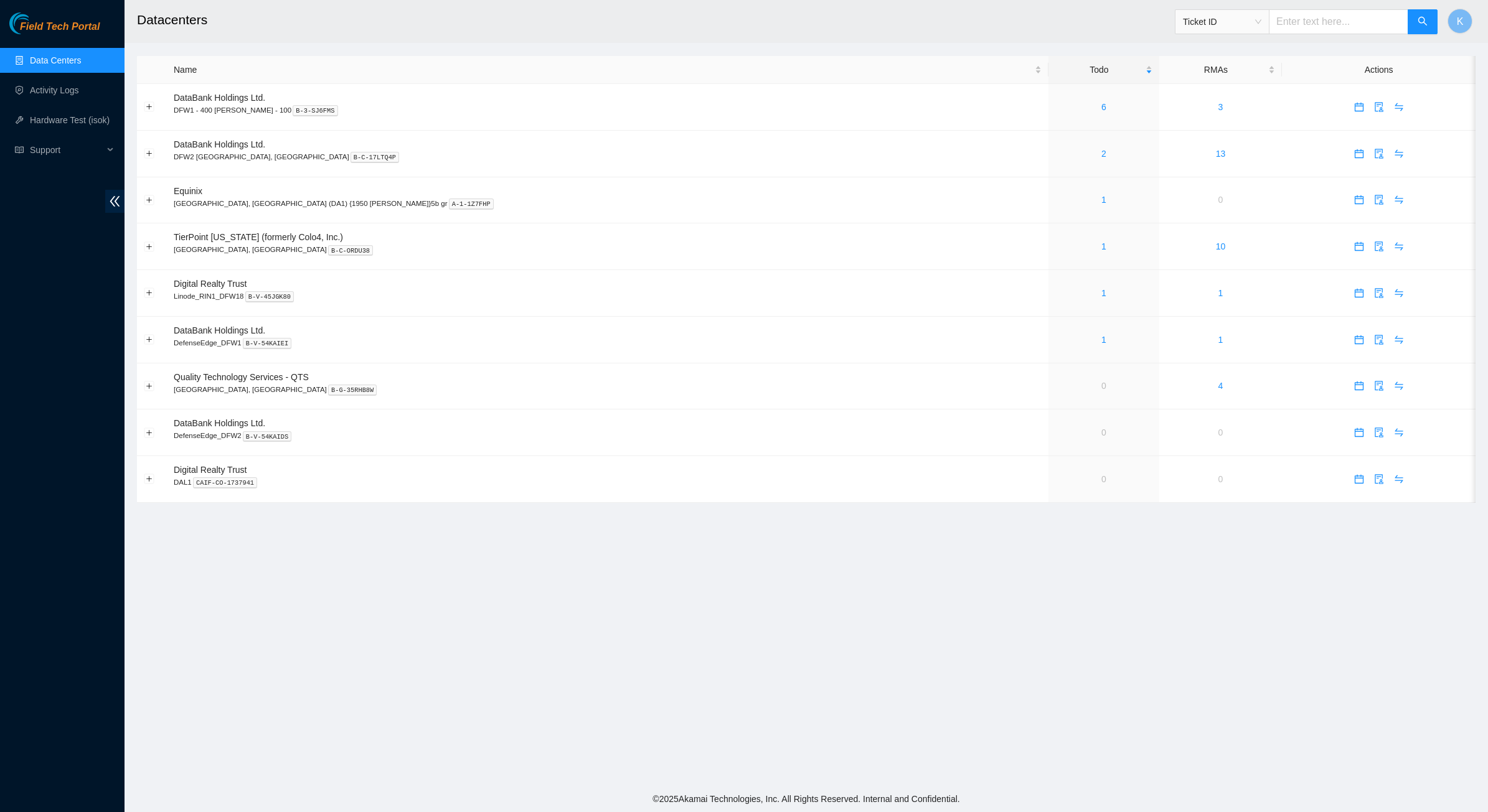
click at [680, 586] on main "Datacenters Ticket ID K Name Todo RMAs Actions DataBank Holdings Ltd. DFW1 - 40…" at bounding box center [806, 393] width 1364 height 786
click at [1102, 154] on link "2" at bounding box center [1104, 153] width 5 height 10
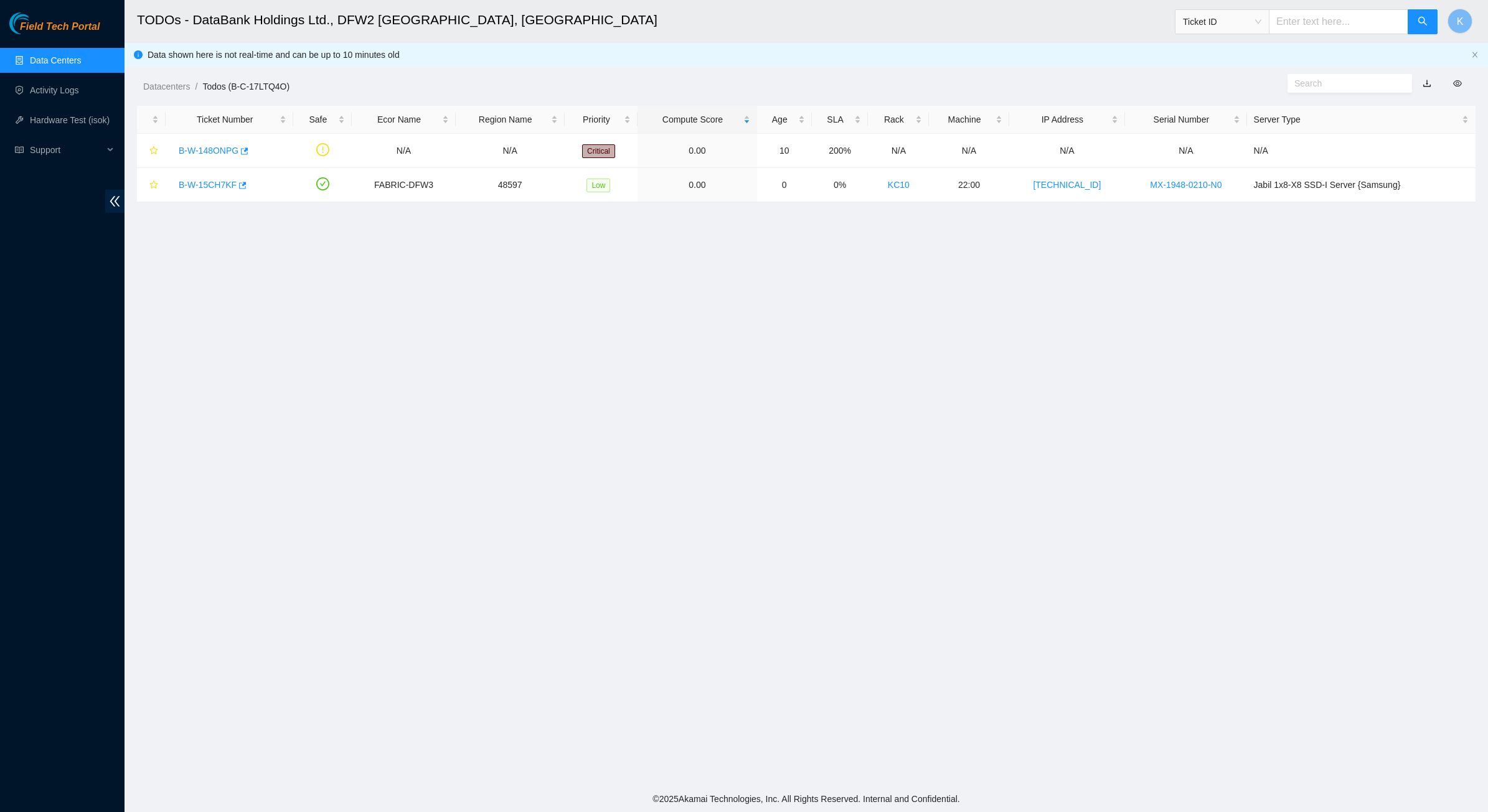
click at [568, 324] on main "TODOs - DataBank Holdings Ltd., DFW2 Richardson, TX Ticket ID K Data shown here…" at bounding box center [806, 393] width 1364 height 786
click at [78, 64] on link "Data Centers" at bounding box center [55, 60] width 51 height 10
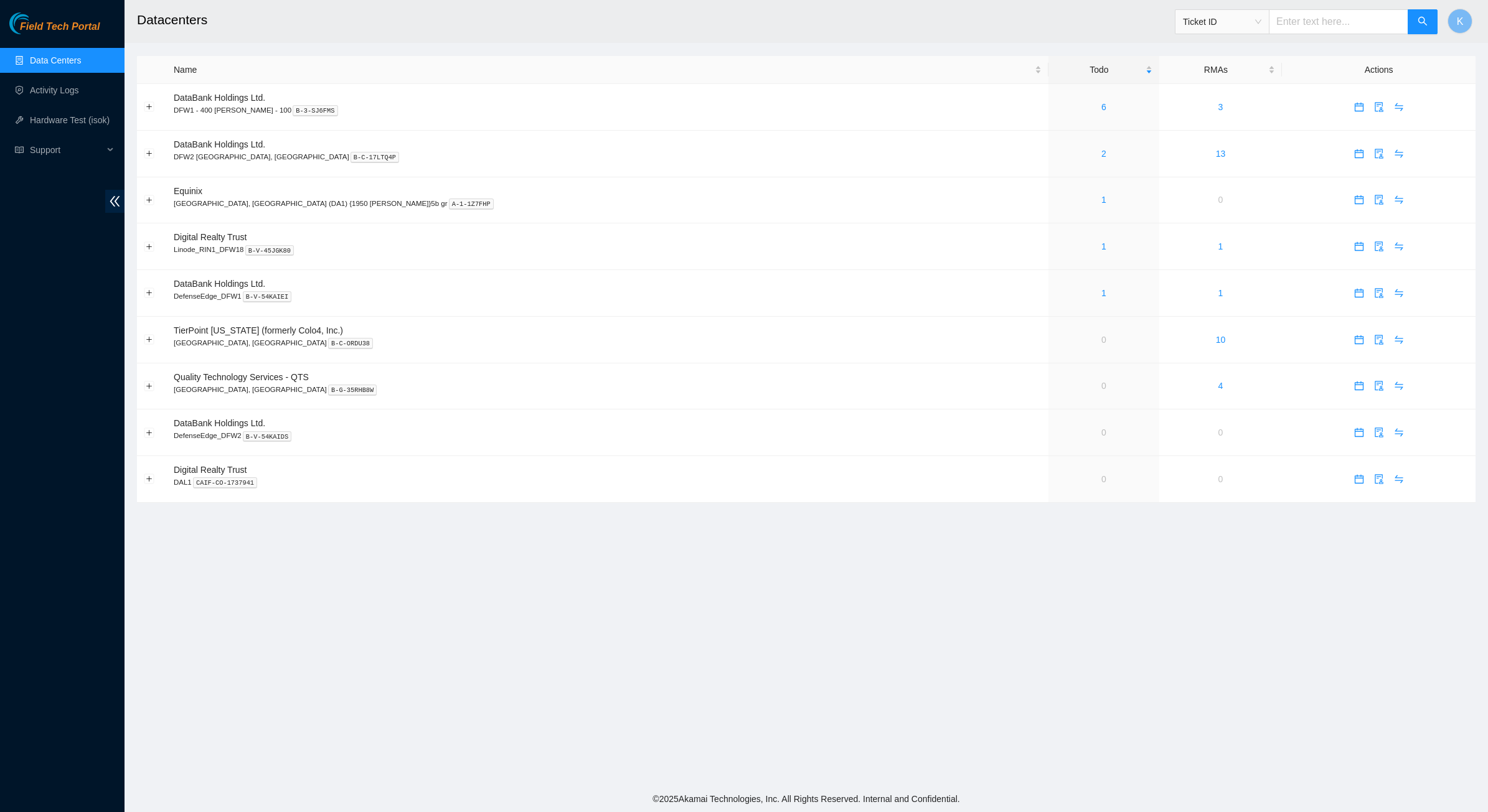
click at [830, 623] on main "Datacenters Ticket ID K Name Todo RMAs Actions DataBank Holdings Ltd. DFW1 - 40…" at bounding box center [806, 393] width 1364 height 786
click at [42, 166] on div "Field Tech Portal Data Centers Activity Logs Hardware Test (isok) Support" at bounding box center [62, 412] width 124 height 800
click at [57, 143] on span "Support" at bounding box center [66, 150] width 74 height 25
click at [54, 213] on link "FT Training" at bounding box center [51, 210] width 44 height 10
click at [62, 55] on link "Data Centers" at bounding box center [55, 60] width 51 height 10
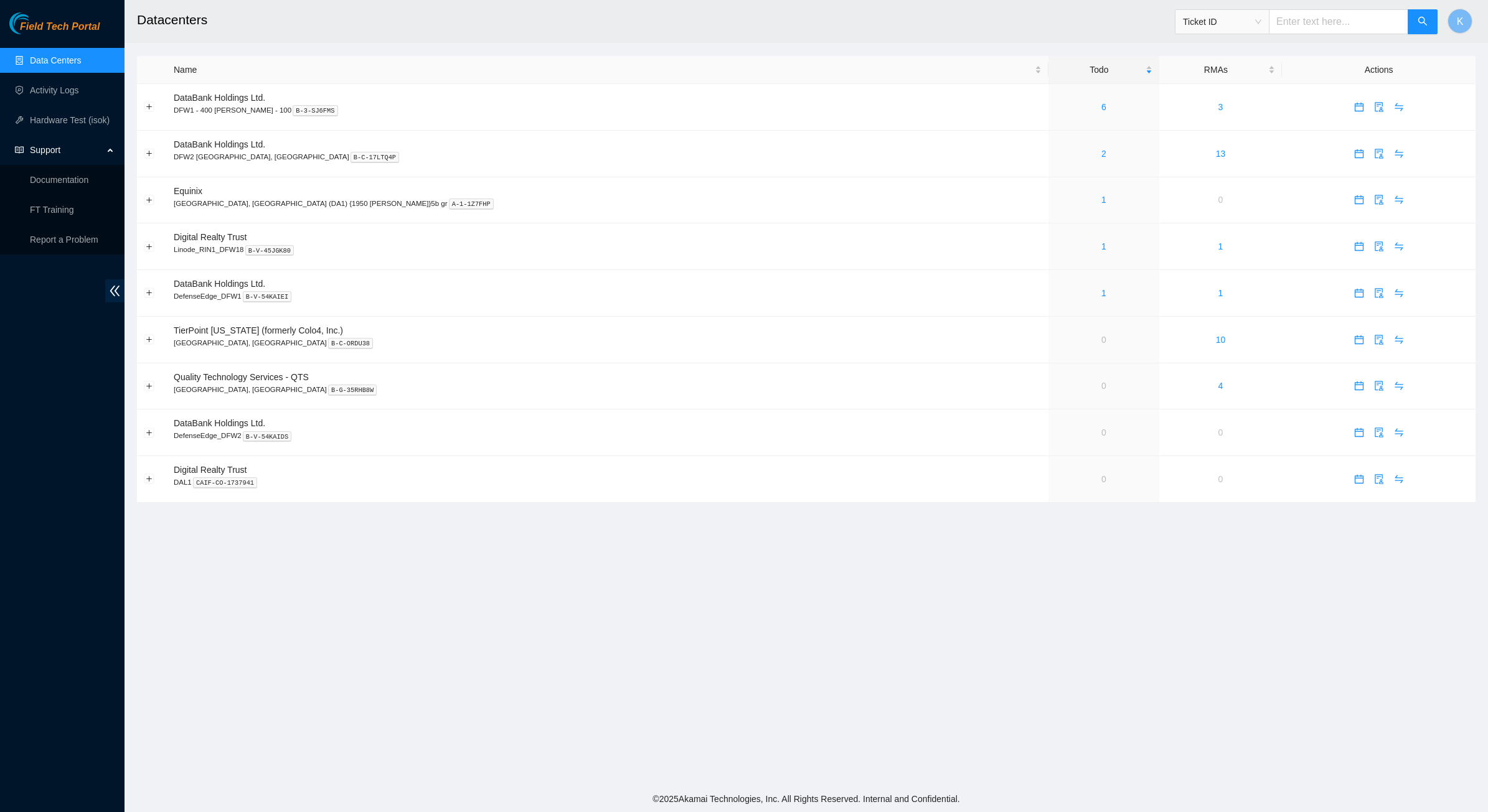
click at [38, 23] on span "Field Tech Portal" at bounding box center [59, 27] width 80 height 12
drag, startPoint x: 95, startPoint y: 309, endPoint x: 89, endPoint y: 201, distance: 108.2
click at [95, 309] on div "Field Tech Portal Data Centers Activity Logs Hardware Test (isok) Support" at bounding box center [62, 412] width 124 height 800
click at [50, 26] on span "Field Tech Portal" at bounding box center [59, 27] width 80 height 12
click at [1451, 18] on button "K" at bounding box center [1460, 21] width 25 height 25
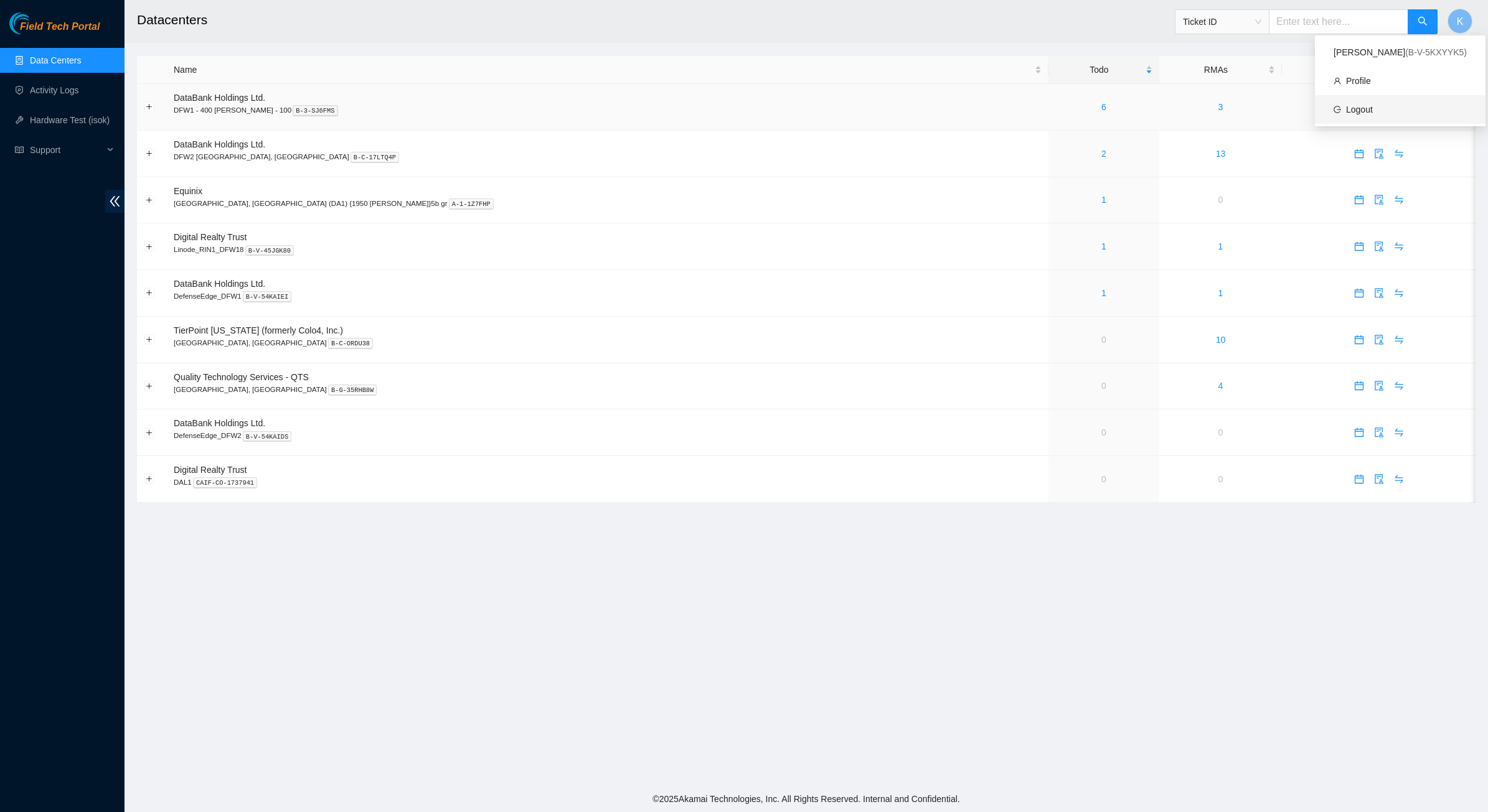
click at [1373, 104] on link "Logout" at bounding box center [1359, 109] width 27 height 10
click at [41, 93] on link "Activity Logs" at bounding box center [54, 90] width 49 height 10
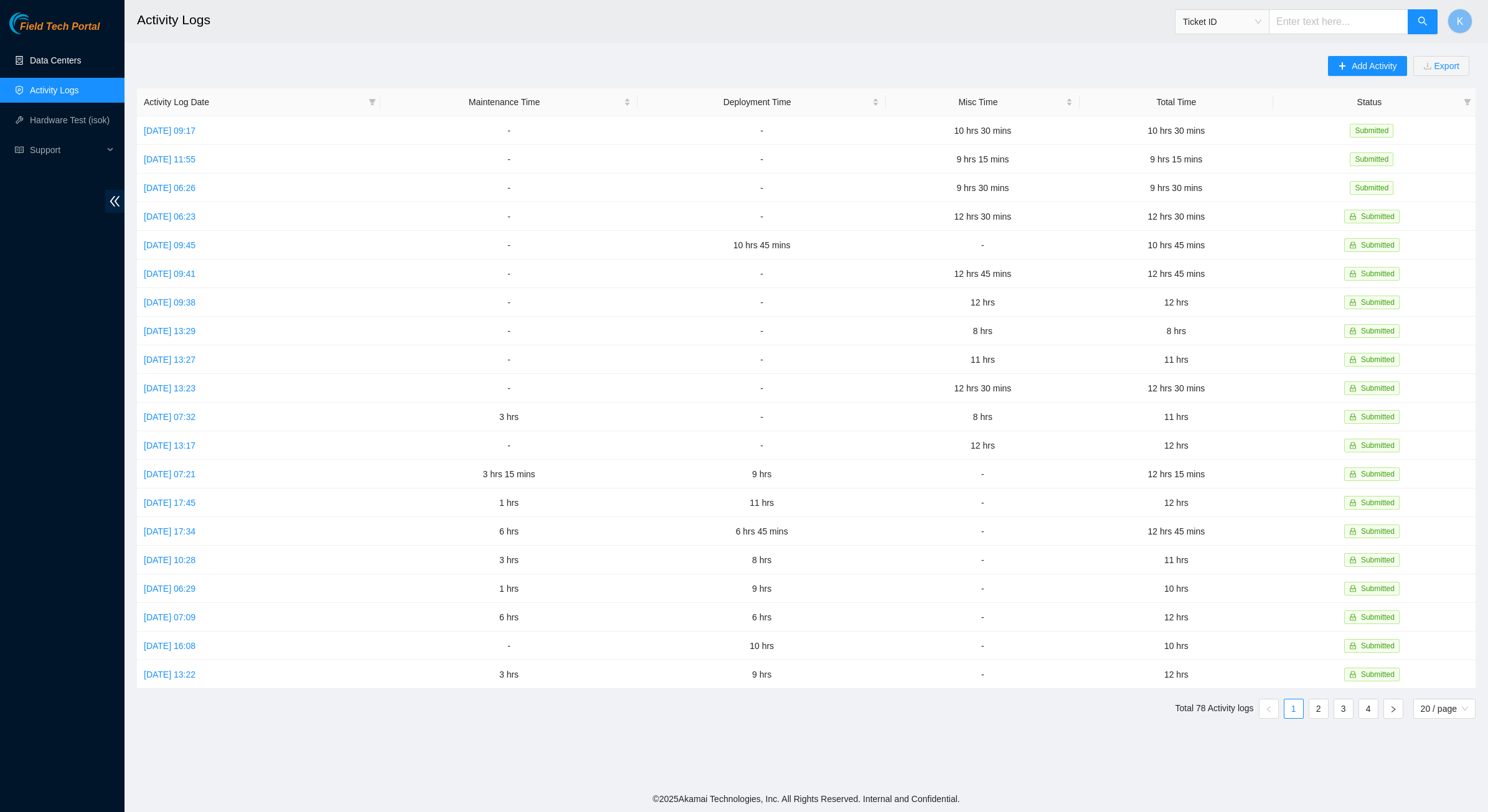
click at [51, 60] on link "Data Centers" at bounding box center [55, 60] width 51 height 10
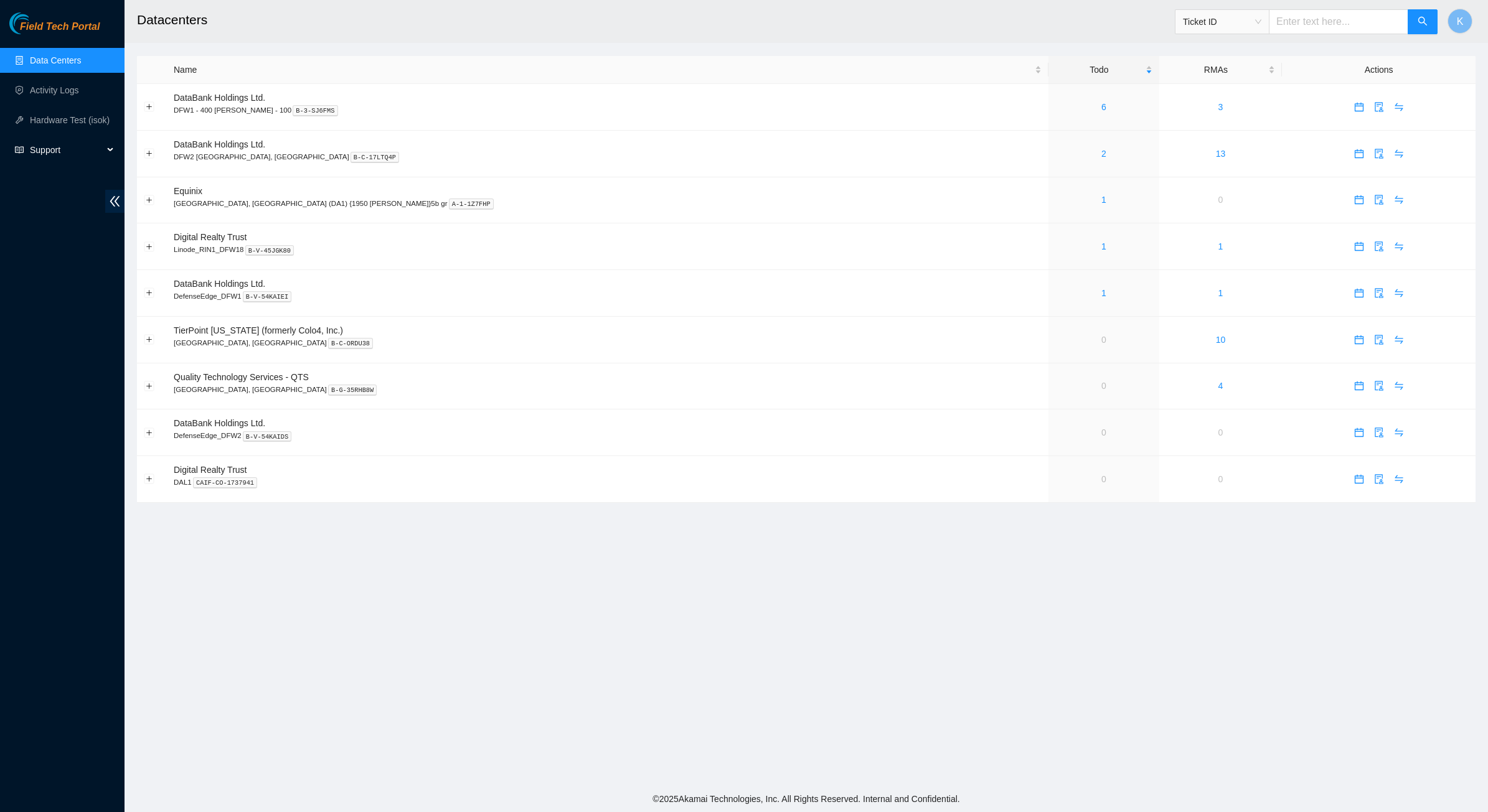
click at [47, 145] on span "Support" at bounding box center [66, 150] width 74 height 25
click at [60, 182] on link "Documentation" at bounding box center [58, 179] width 58 height 10
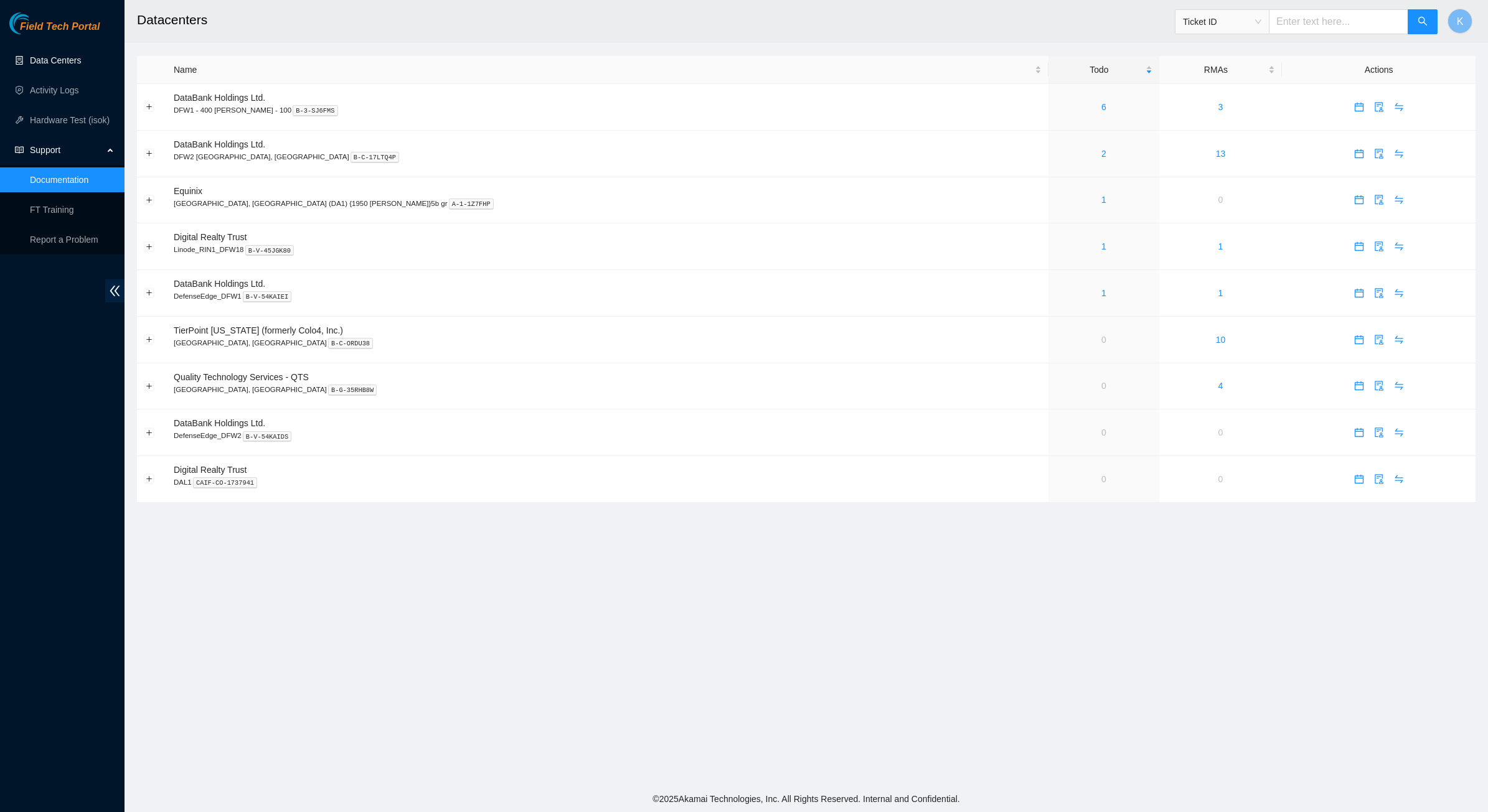
click at [31, 63] on link "Data Centers" at bounding box center [55, 60] width 51 height 10
click at [67, 90] on link "Activity Logs" at bounding box center [54, 90] width 49 height 10
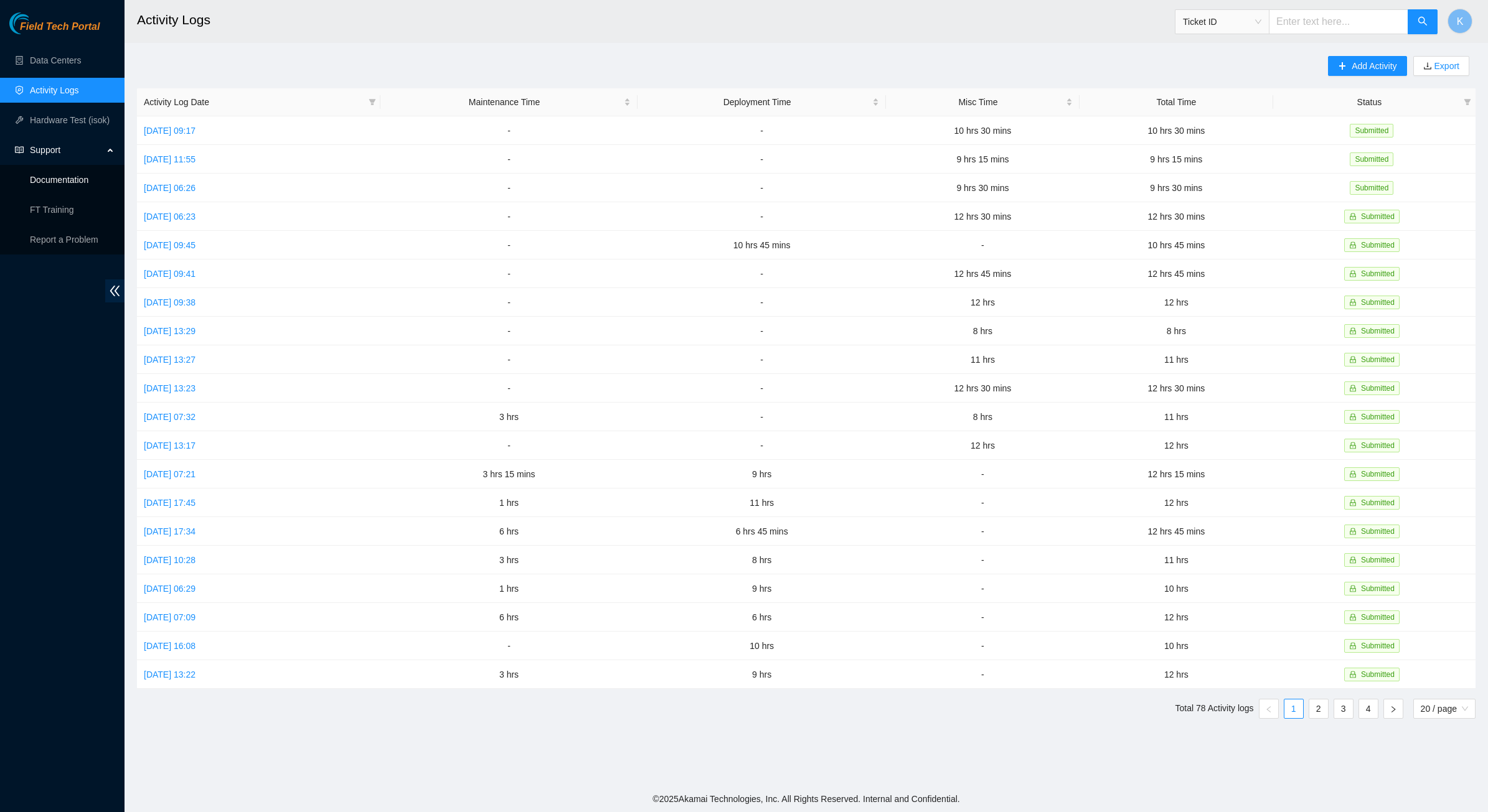
click at [47, 184] on link "Documentation" at bounding box center [58, 179] width 58 height 10
